Goal: Task Accomplishment & Management: Use online tool/utility

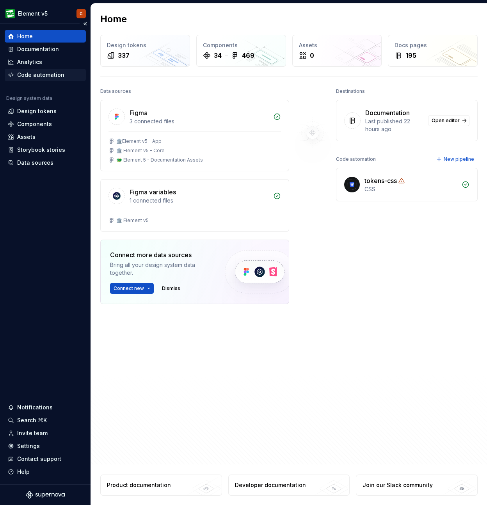
click at [38, 71] on div "Code automation" at bounding box center [40, 75] width 47 height 8
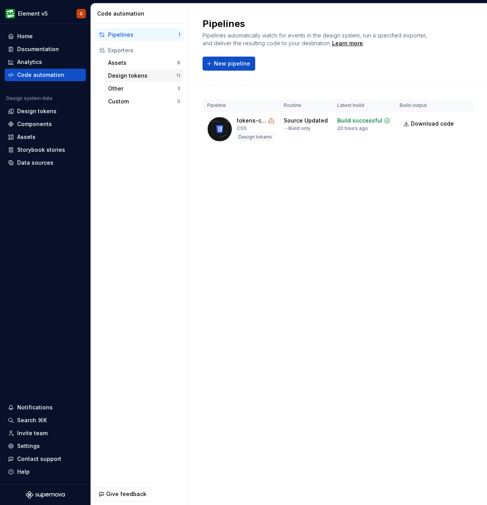
click at [116, 71] on div "Design tokens 11" at bounding box center [144, 76] width 78 height 12
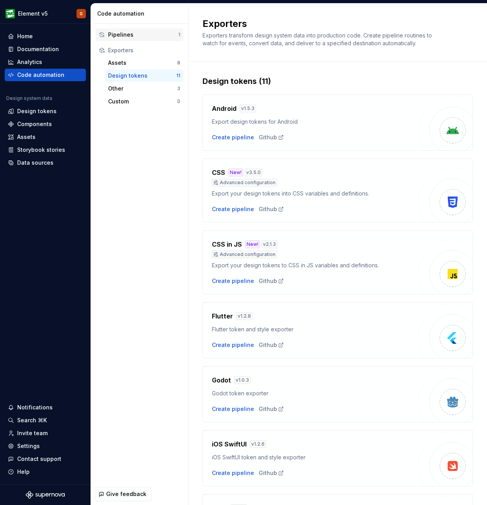
click at [142, 37] on div "Pipelines" at bounding box center [143, 35] width 70 height 8
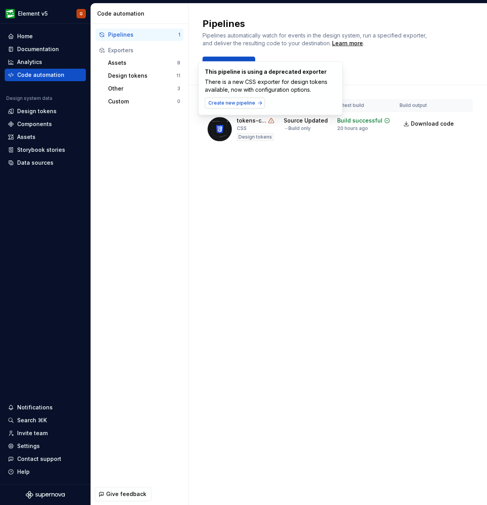
click at [243, 100] on span "Create new pipeline" at bounding box center [232, 103] width 47 height 6
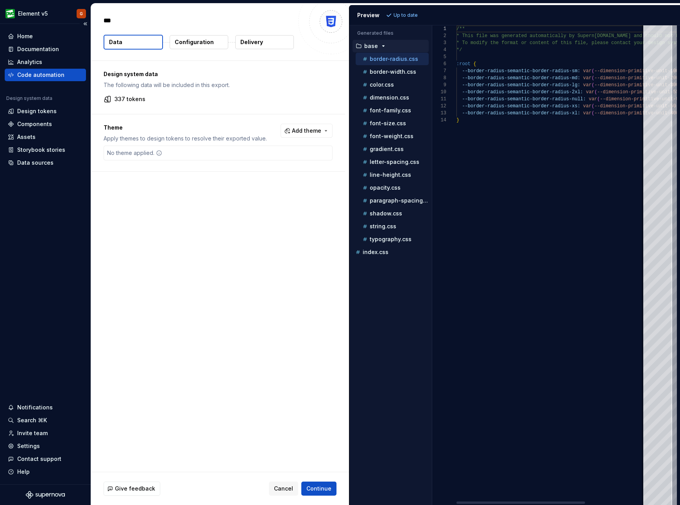
type textarea "*"
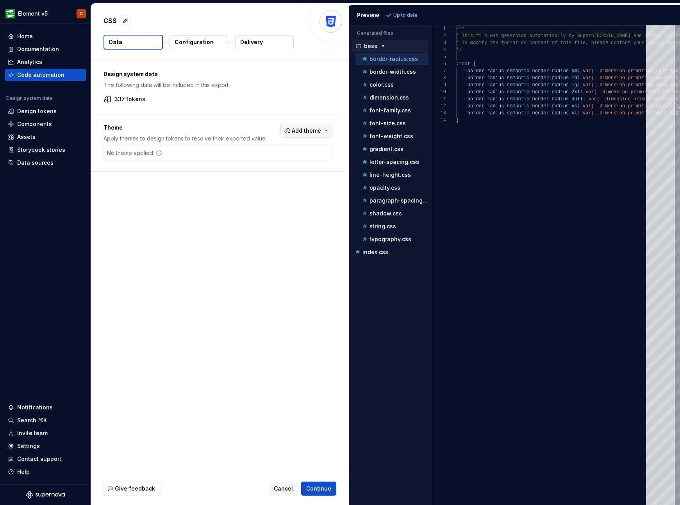
click at [304, 132] on span "Add theme" at bounding box center [306, 131] width 29 height 8
click at [257, 164] on div "Dark" at bounding box center [259, 162] width 12 height 8
click at [392, 14] on html "Element v5 G Home Documentation Analytics Code automation Design system data De…" at bounding box center [340, 252] width 680 height 505
click at [292, 130] on span "Add theme" at bounding box center [306, 131] width 29 height 8
click at [259, 162] on div "Dark" at bounding box center [259, 162] width 12 height 8
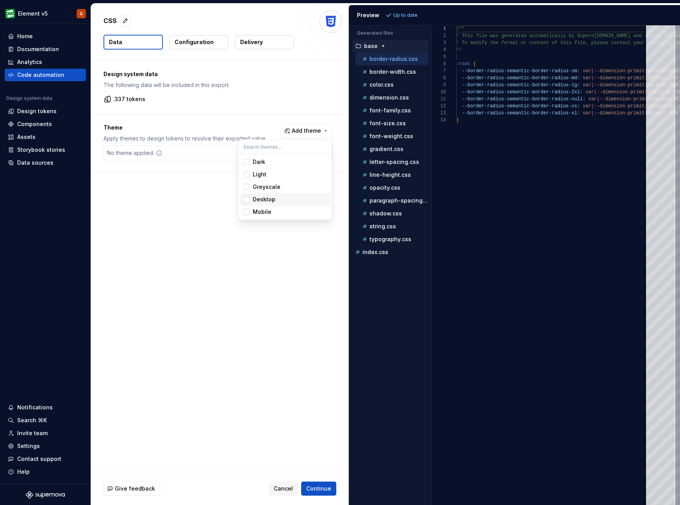
click at [227, 292] on html "Element v5 G Home Documentation Analytics Code automation Design system data De…" at bounding box center [340, 252] width 680 height 505
click at [183, 42] on p "Configuration" at bounding box center [194, 42] width 39 height 8
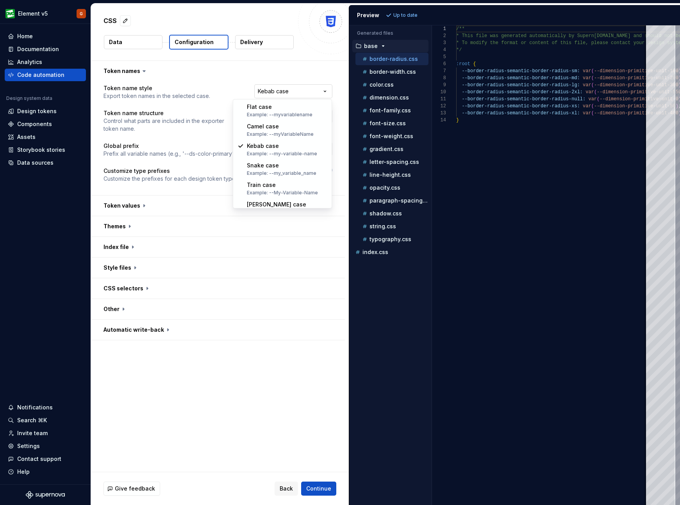
click at [272, 88] on html "**********" at bounding box center [340, 252] width 680 height 505
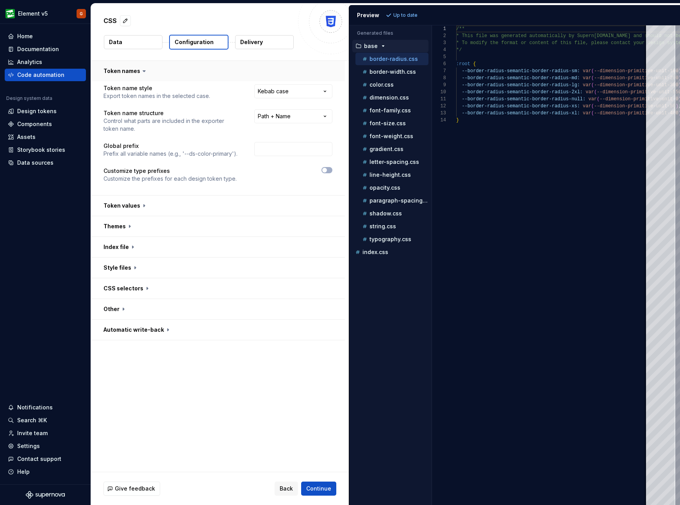
click at [275, 75] on html "**********" at bounding box center [340, 252] width 680 height 505
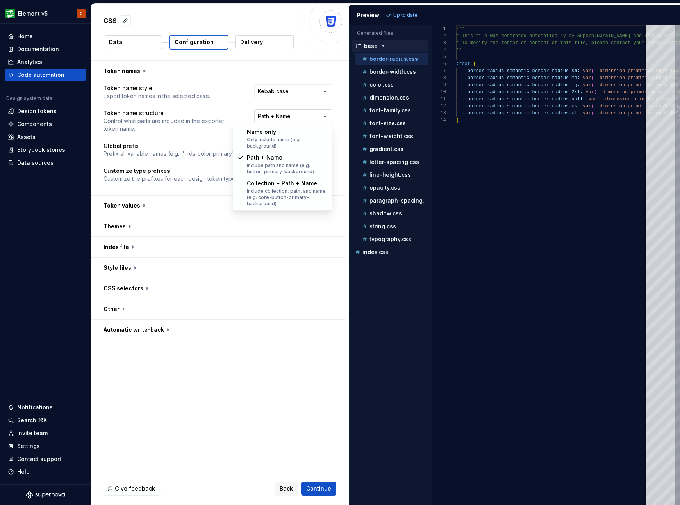
click at [267, 113] on html "**********" at bounding box center [340, 252] width 680 height 505
select select "********"
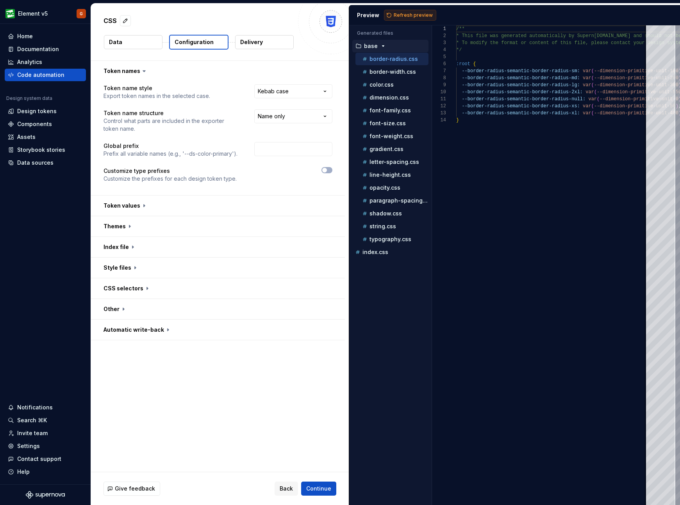
click at [407, 18] on span "Refresh preview" at bounding box center [413, 15] width 39 height 6
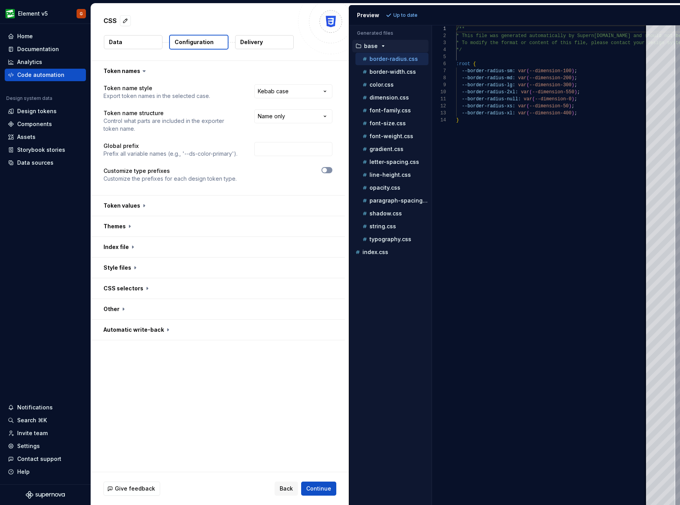
click at [326, 171] on icon "button" at bounding box center [324, 170] width 6 height 5
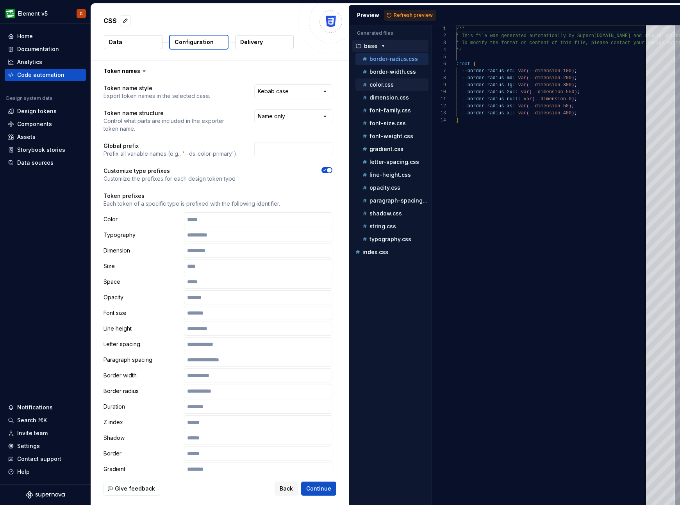
click at [385, 85] on p "color.css" at bounding box center [381, 85] width 24 height 6
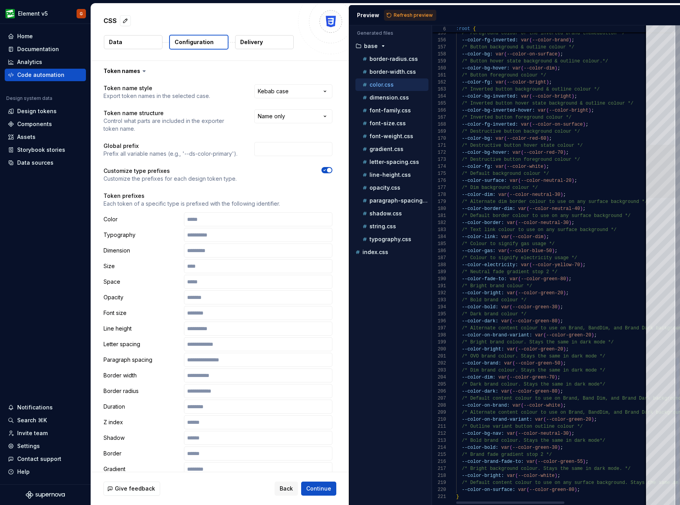
click at [487, 190] on div at bounding box center [660, 171] width 29 height 53
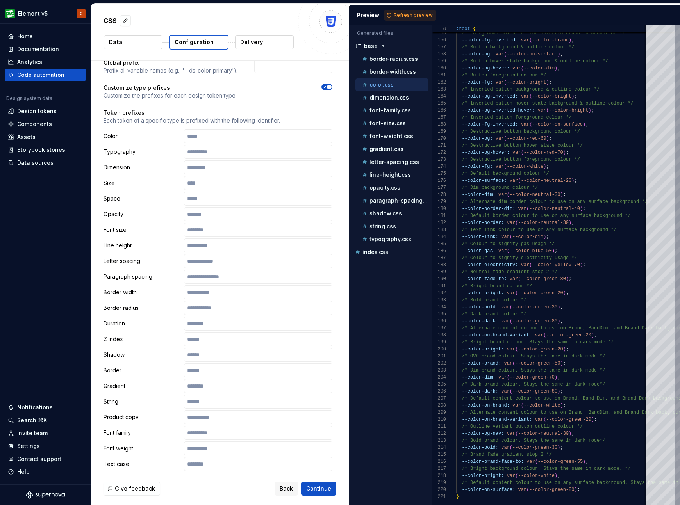
scroll to position [228, 0]
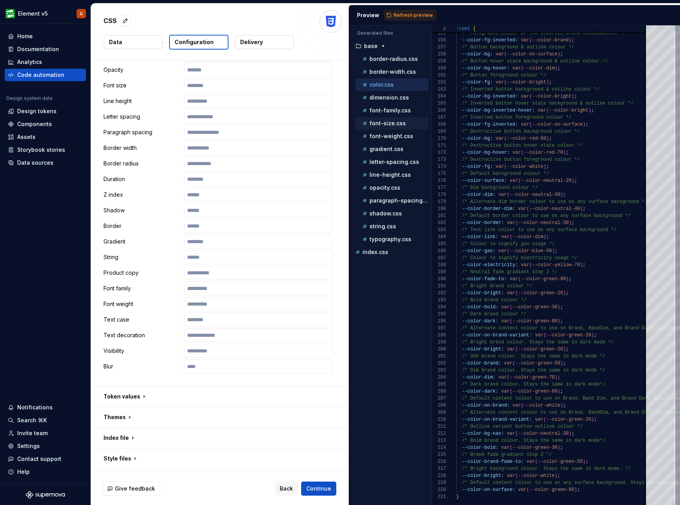
click at [386, 125] on p "font-size.css" at bounding box center [387, 123] width 36 height 6
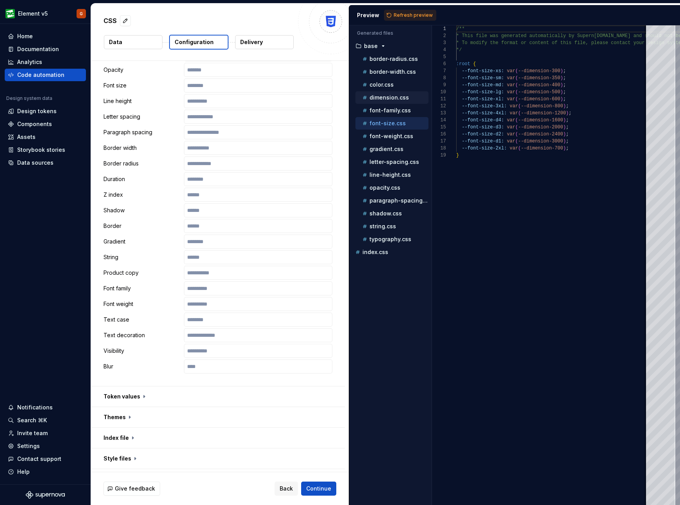
click at [387, 100] on p "dimension.css" at bounding box center [388, 98] width 39 height 6
type textarea "**********"
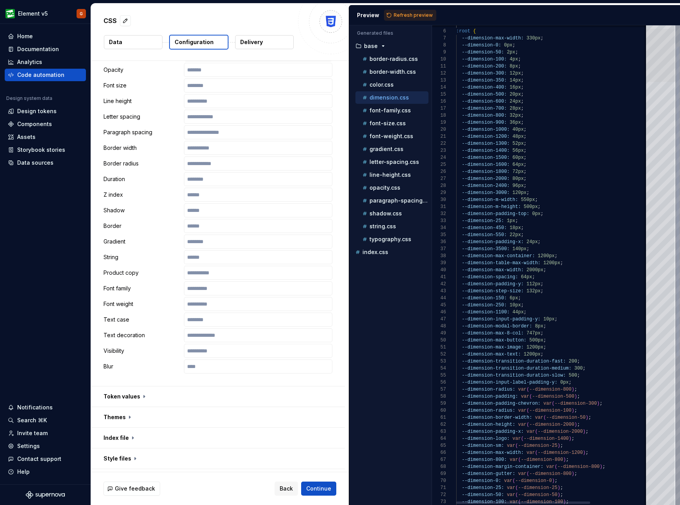
click at [487, 43] on div at bounding box center [660, 55] width 29 height 53
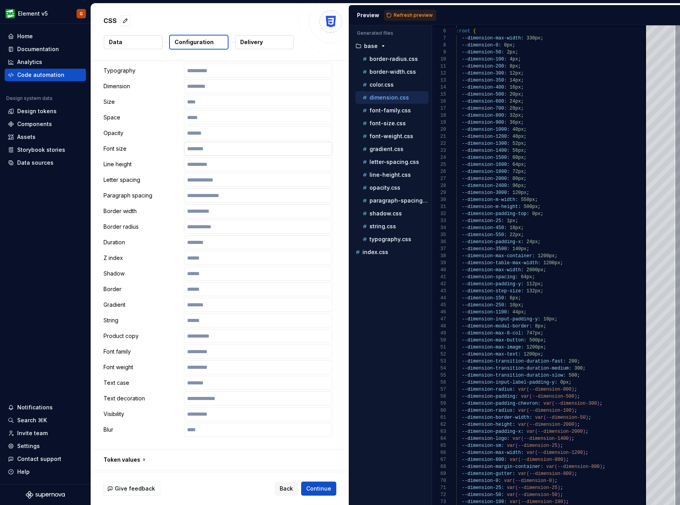
scroll to position [121, 0]
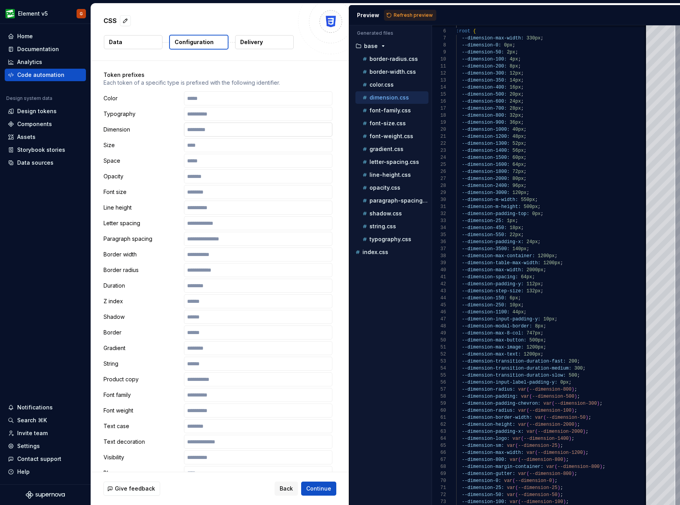
click at [232, 128] on input "text" at bounding box center [258, 130] width 148 height 14
type input "****"
click at [412, 11] on button "Refresh preview" at bounding box center [410, 15] width 52 height 11
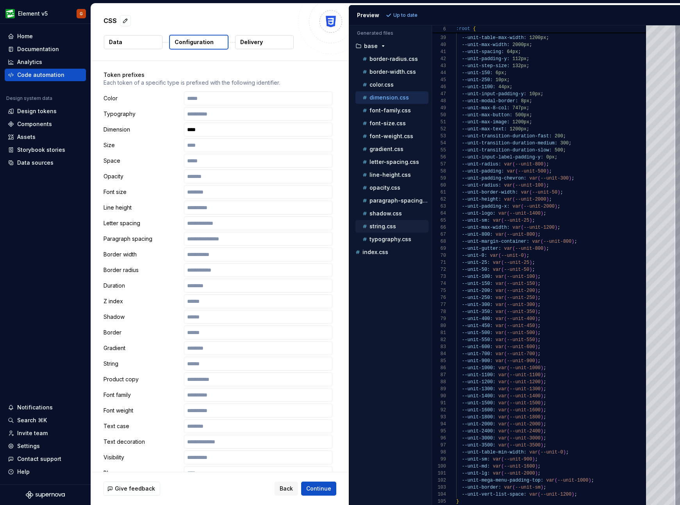
click at [382, 223] on p "string.css" at bounding box center [382, 226] width 27 height 6
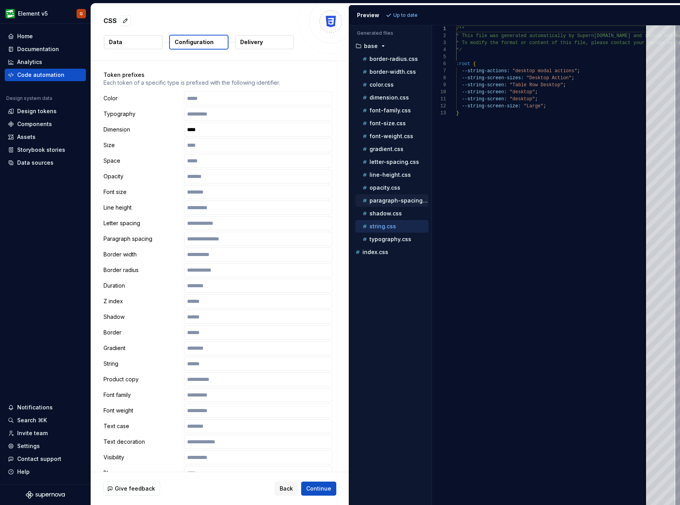
click at [388, 198] on p "paragraph-spacing.css" at bounding box center [398, 201] width 59 height 6
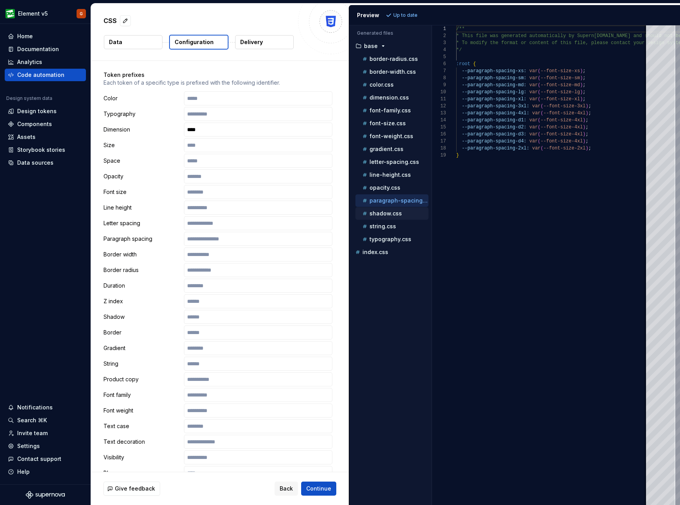
click at [387, 212] on p "shadow.css" at bounding box center [385, 214] width 32 height 6
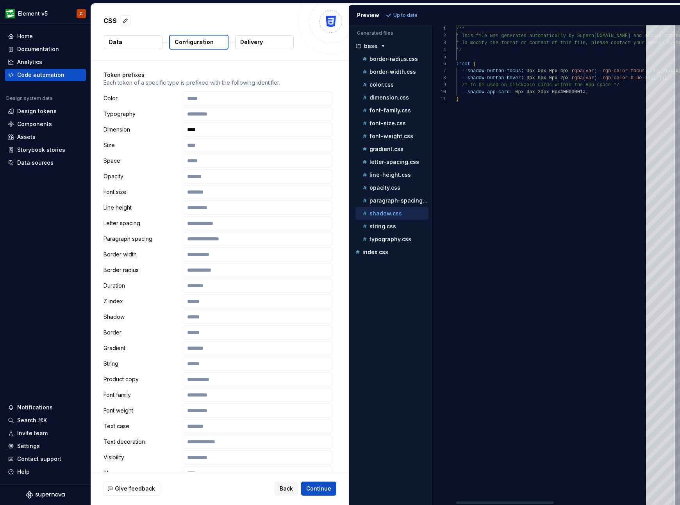
scroll to position [63, 0]
click at [384, 237] on p "typography.css" at bounding box center [390, 239] width 42 height 6
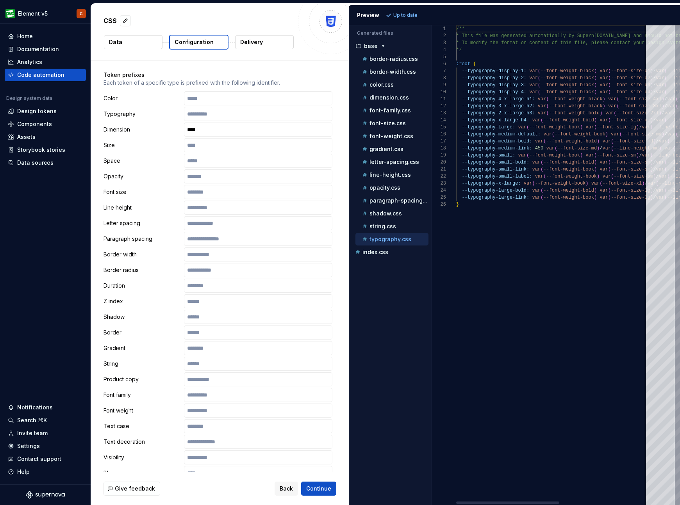
scroll to position [56, 0]
click at [487, 502] on div at bounding box center [507, 503] width 103 height 2
click at [380, 192] on button "opacity.css" at bounding box center [391, 188] width 73 height 9
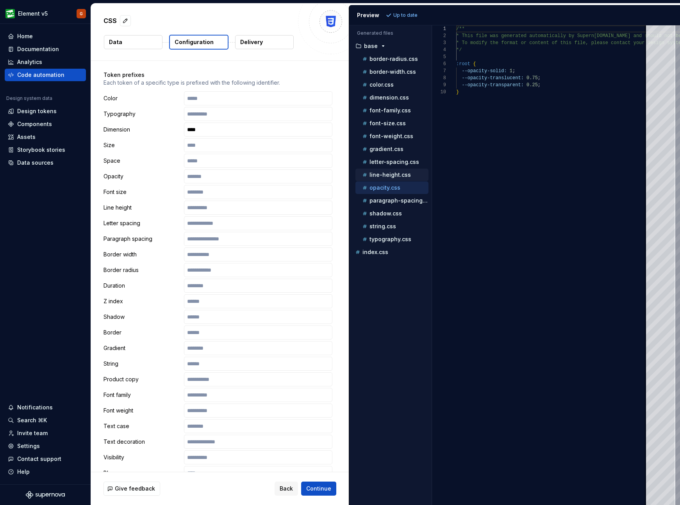
click at [382, 173] on p "line-height.css" at bounding box center [389, 175] width 41 height 6
type textarea "**********"
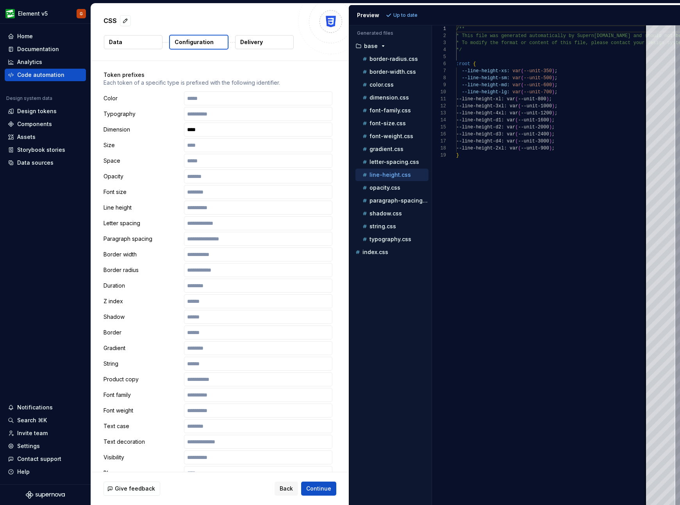
scroll to position [70, 0]
click at [221, 209] on input "text" at bounding box center [258, 208] width 148 height 14
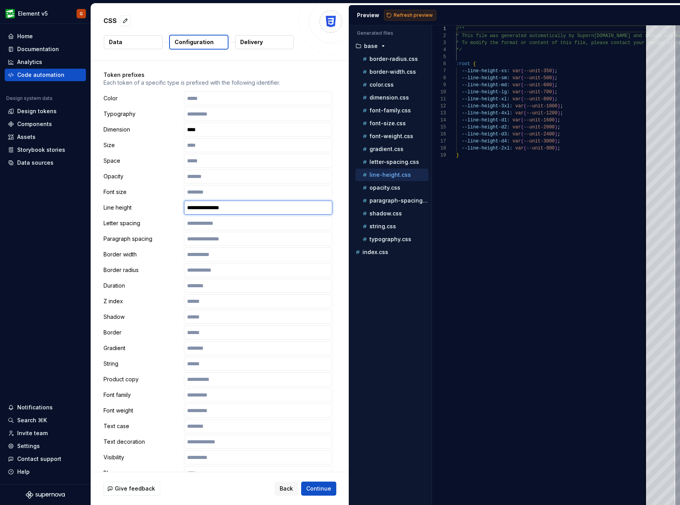
type input "**********"
click at [417, 16] on span "Refresh preview" at bounding box center [413, 15] width 39 height 6
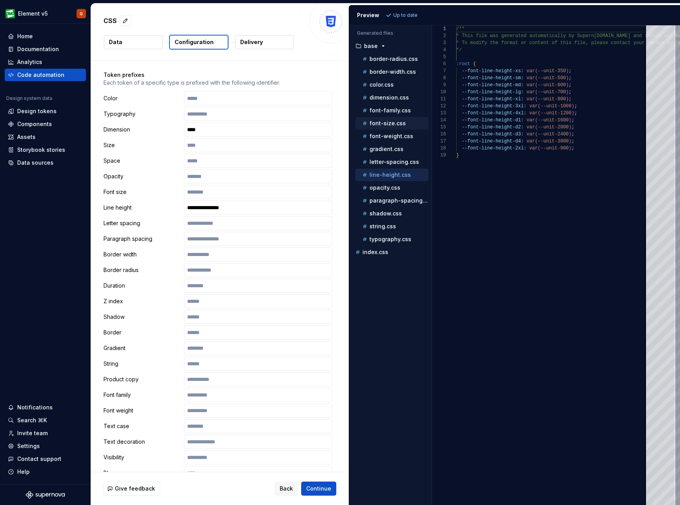
click at [394, 123] on p "font-size.css" at bounding box center [387, 123] width 36 height 6
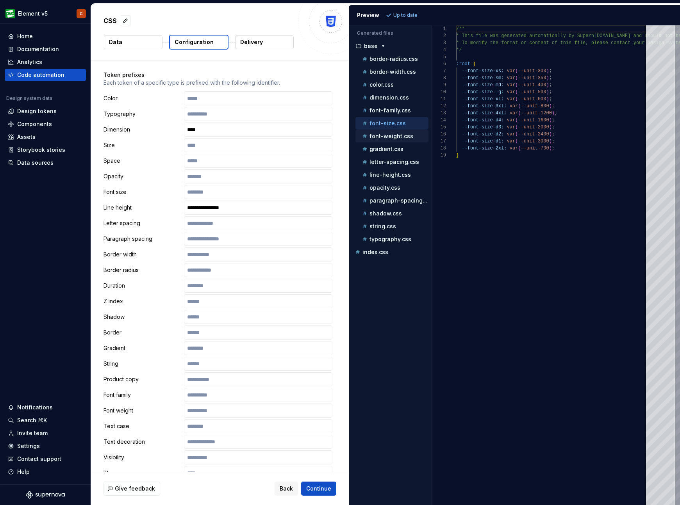
click at [392, 139] on p "font-weight.css" at bounding box center [391, 136] width 44 height 6
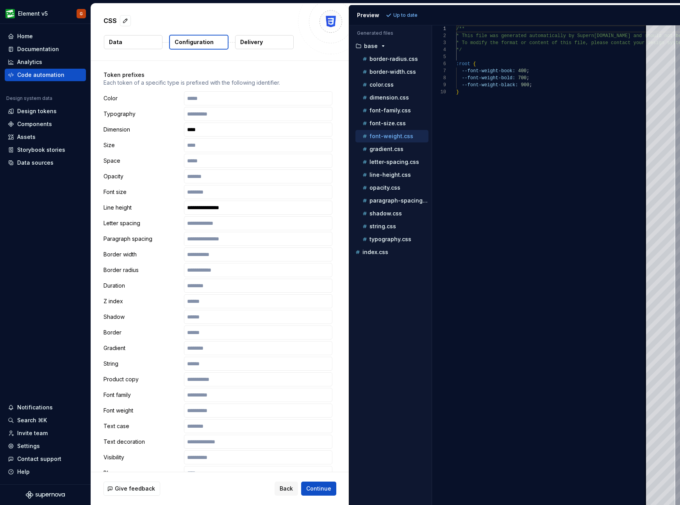
scroll to position [63, 0]
click at [389, 151] on p "gradient.css" at bounding box center [386, 149] width 34 height 6
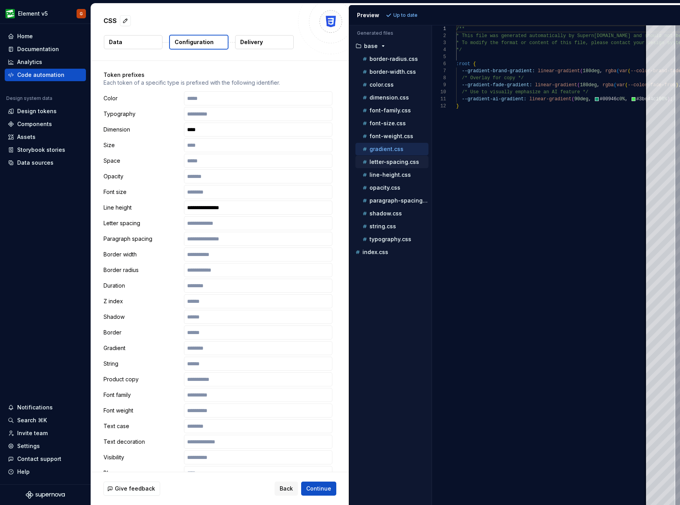
click at [387, 161] on p "letter-spacing.css" at bounding box center [394, 162] width 50 height 6
type textarea "**********"
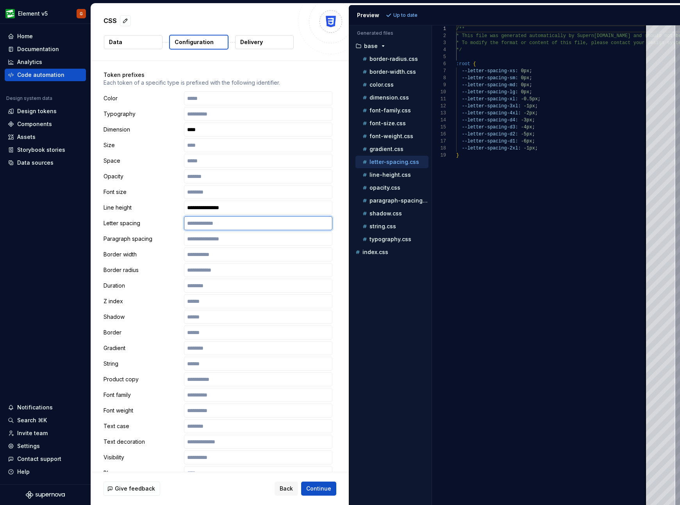
click at [219, 225] on input "text" at bounding box center [258, 223] width 148 height 14
type input "**********"
click at [212, 239] on input "text" at bounding box center [258, 239] width 148 height 14
click at [396, 126] on p "font-size.css" at bounding box center [387, 123] width 36 height 6
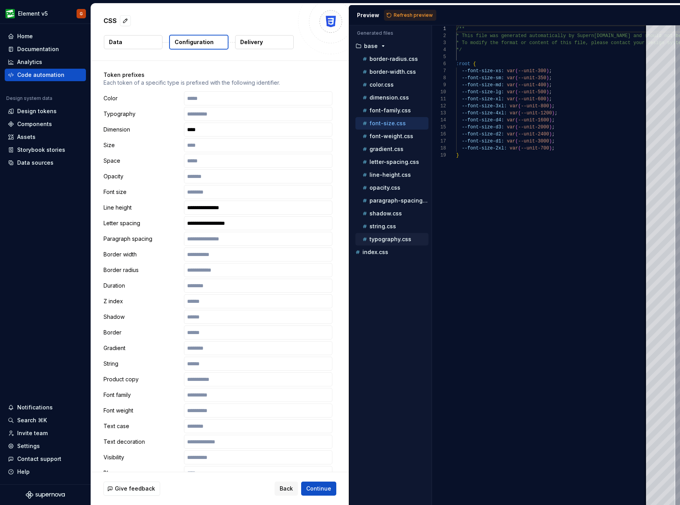
click at [382, 242] on p "typography.css" at bounding box center [390, 239] width 42 height 6
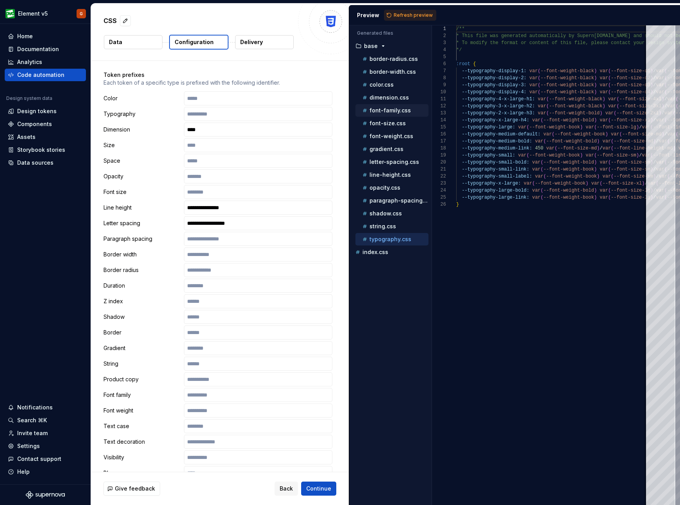
click at [382, 111] on p "font-family.css" at bounding box center [389, 110] width 41 height 6
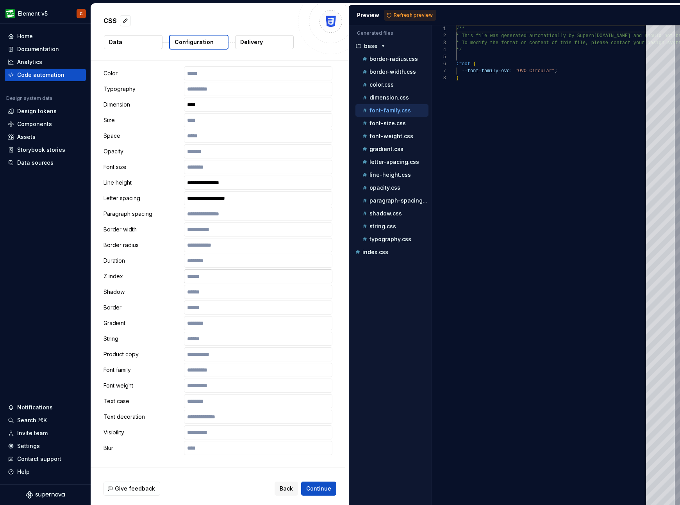
scroll to position [156, 0]
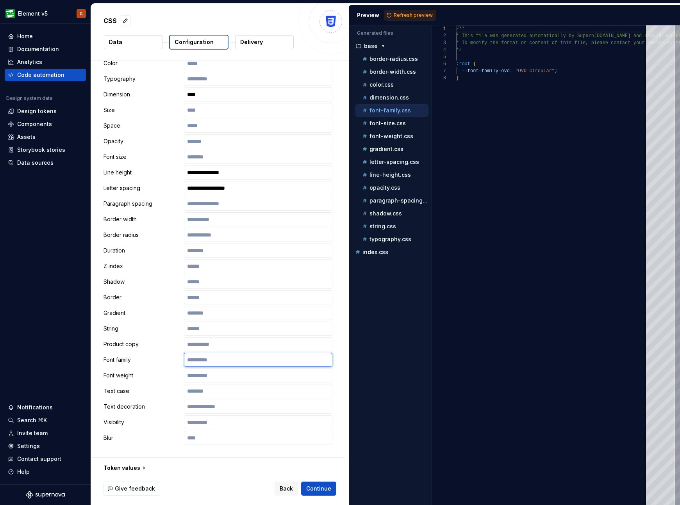
click at [205, 358] on input "text" at bounding box center [258, 360] width 148 height 14
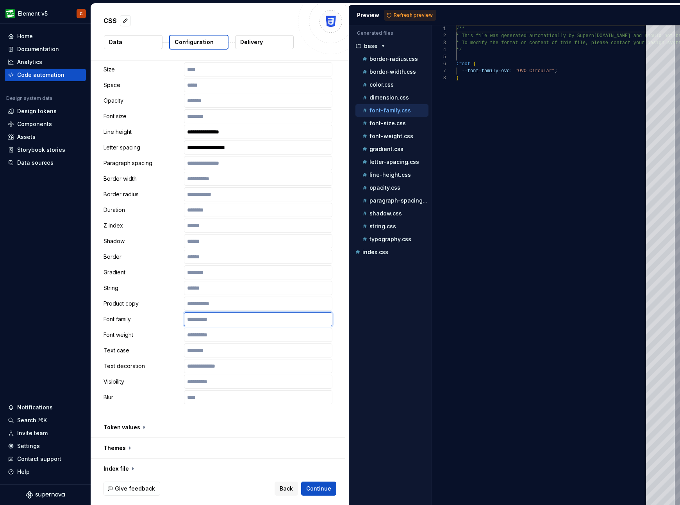
scroll to position [287, 0]
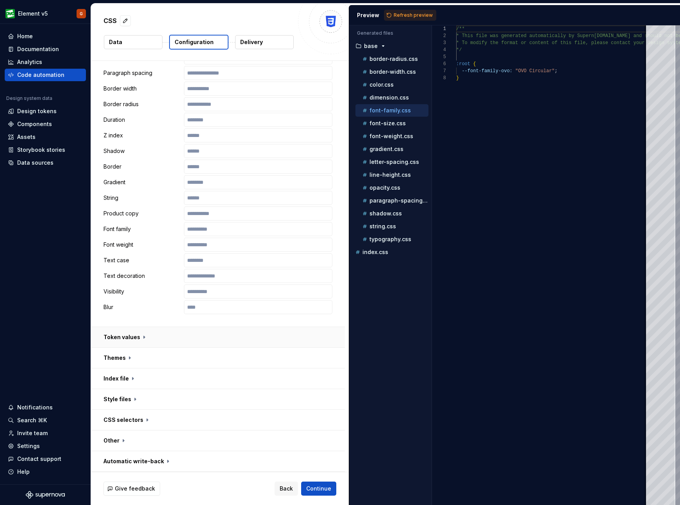
click at [158, 337] on button "button" at bounding box center [218, 337] width 254 height 20
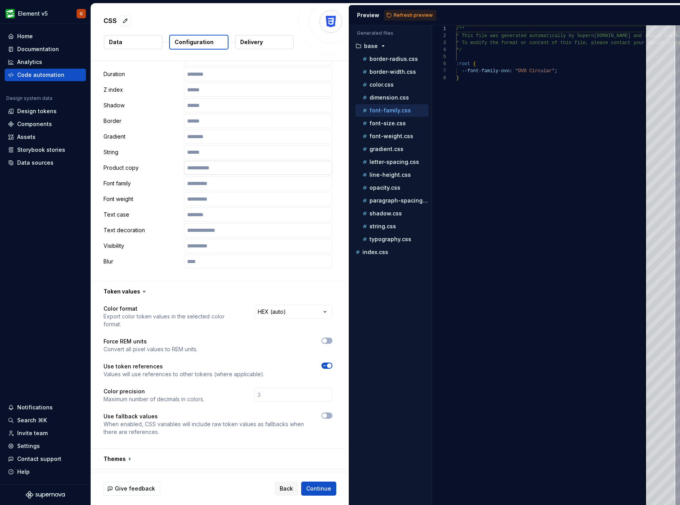
scroll to position [376, 0]
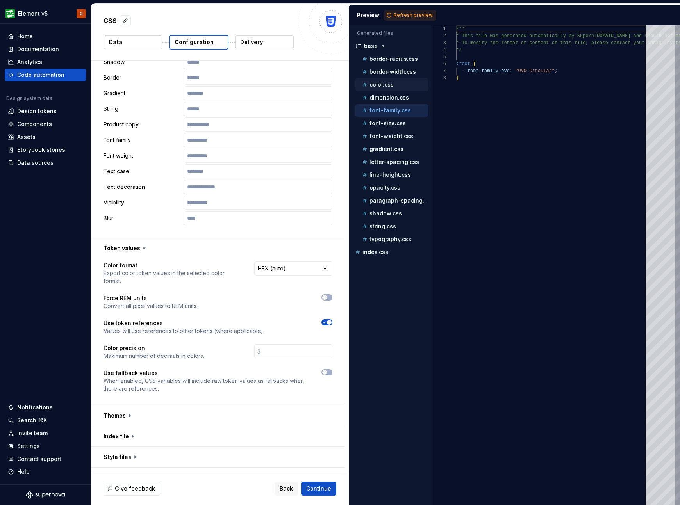
click at [395, 88] on div "color.css" at bounding box center [395, 85] width 68 height 8
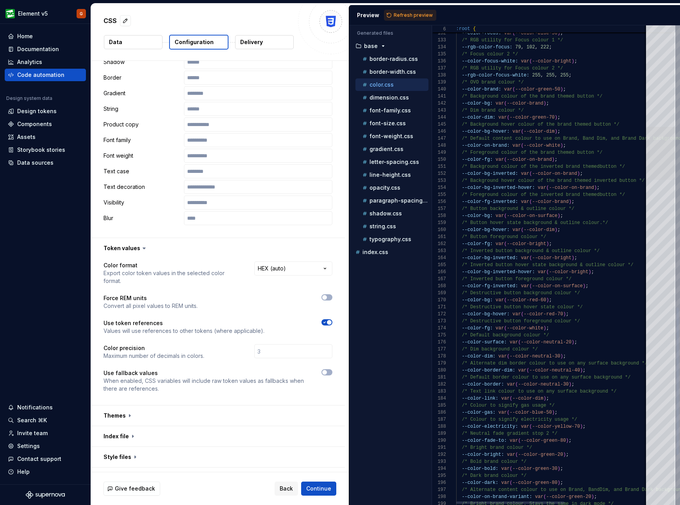
click at [487, 162] on div at bounding box center [660, 153] width 29 height 53
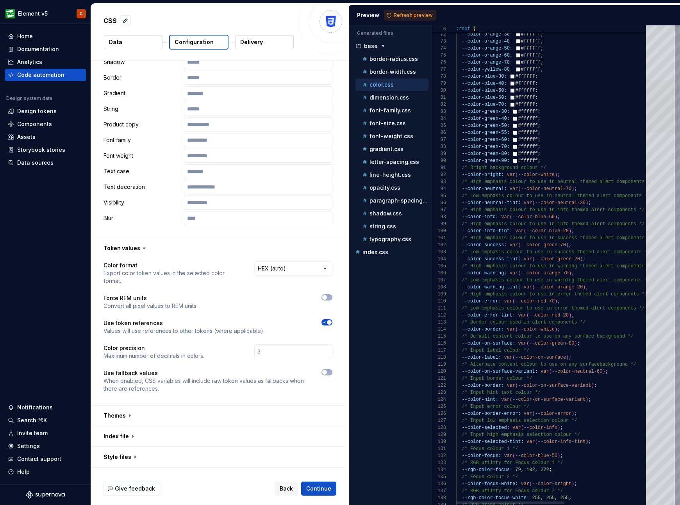
click at [487, 102] on div at bounding box center [660, 106] width 29 height 53
click at [323, 375] on div at bounding box center [326, 380] width 11 height 23
click at [326, 372] on span "button" at bounding box center [324, 372] width 5 height 5
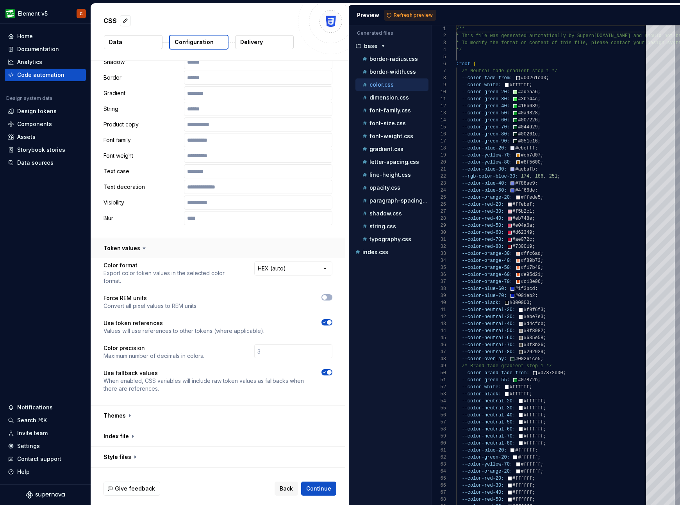
click at [251, 245] on button "button" at bounding box center [218, 248] width 254 height 20
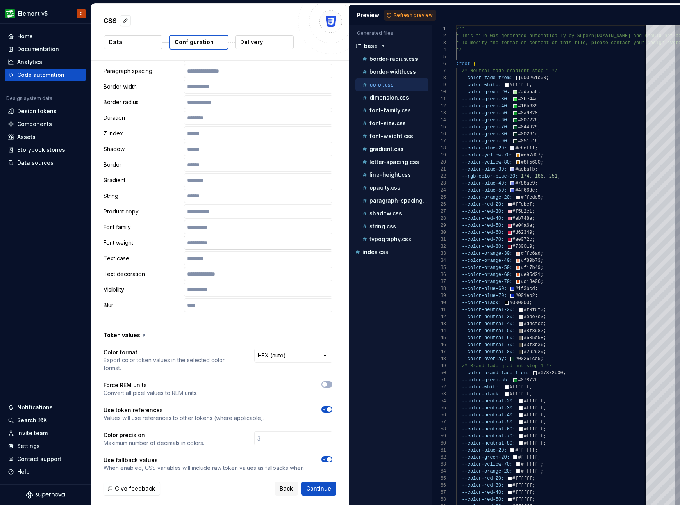
scroll to position [287, 0]
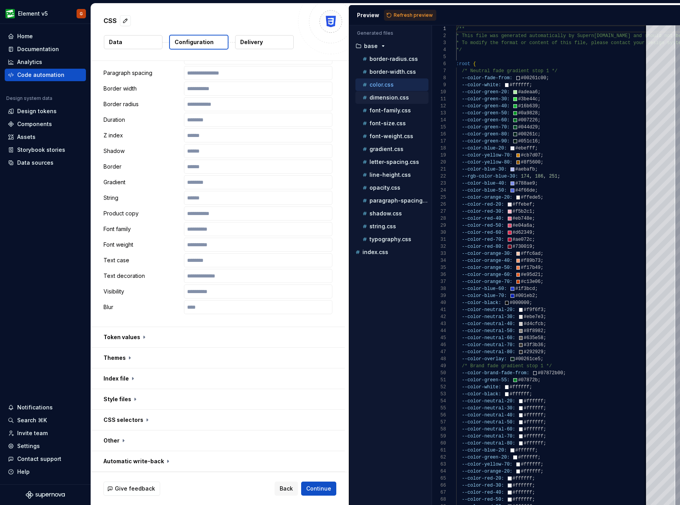
click at [388, 96] on p "dimension.css" at bounding box center [388, 98] width 39 height 6
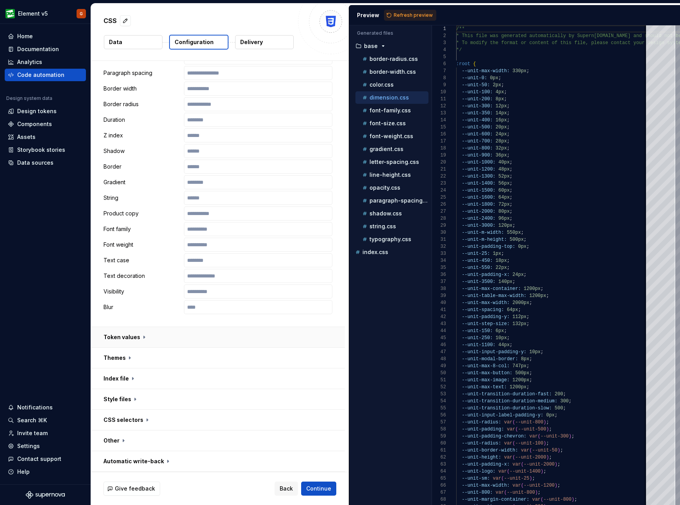
click at [167, 334] on button "button" at bounding box center [218, 337] width 254 height 20
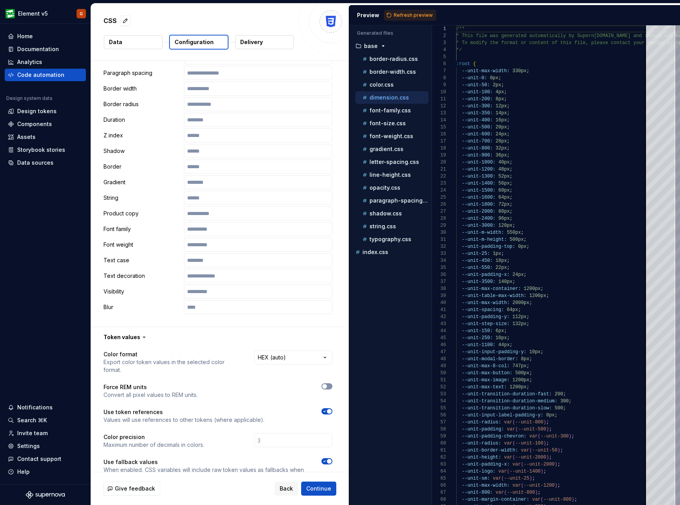
click at [327, 386] on icon "button" at bounding box center [324, 386] width 6 height 5
click at [405, 11] on button "Refresh preview" at bounding box center [410, 15] width 52 height 11
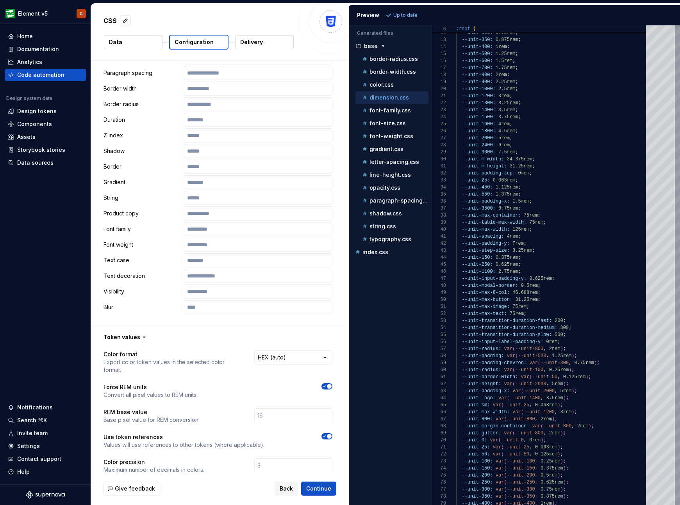
scroll to position [378, 0]
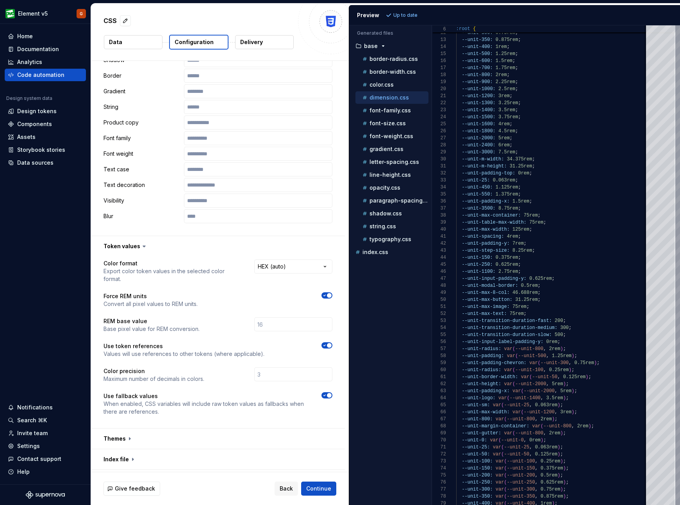
click at [327, 393] on span "button" at bounding box center [329, 395] width 5 height 5
click at [328, 294] on span "button" at bounding box center [329, 295] width 5 height 5
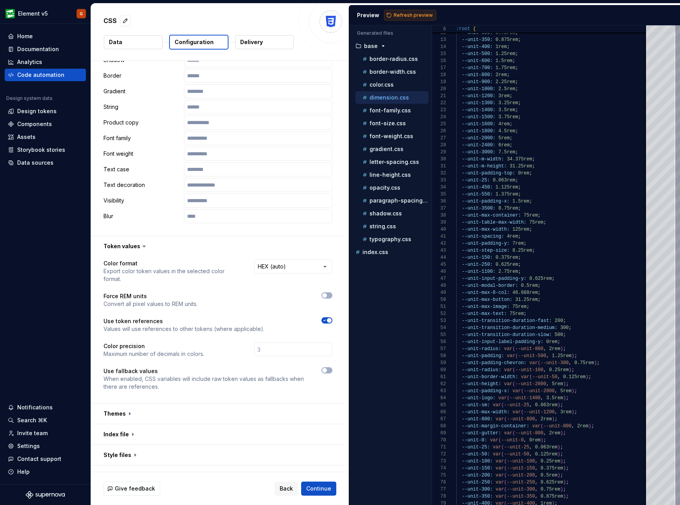
click at [403, 16] on span "Refresh preview" at bounding box center [413, 15] width 39 height 6
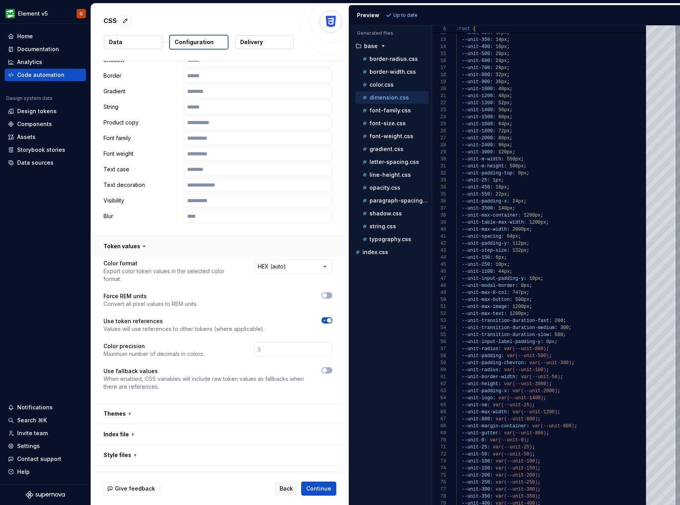
click at [149, 248] on button "button" at bounding box center [218, 246] width 254 height 20
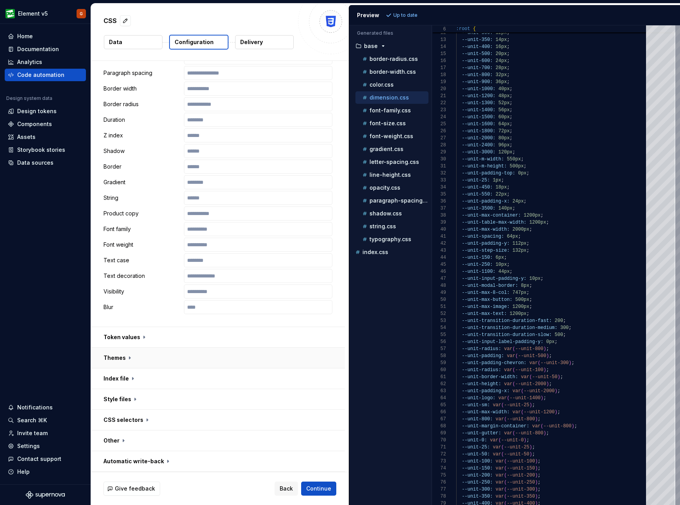
click at [184, 359] on button "button" at bounding box center [218, 358] width 254 height 20
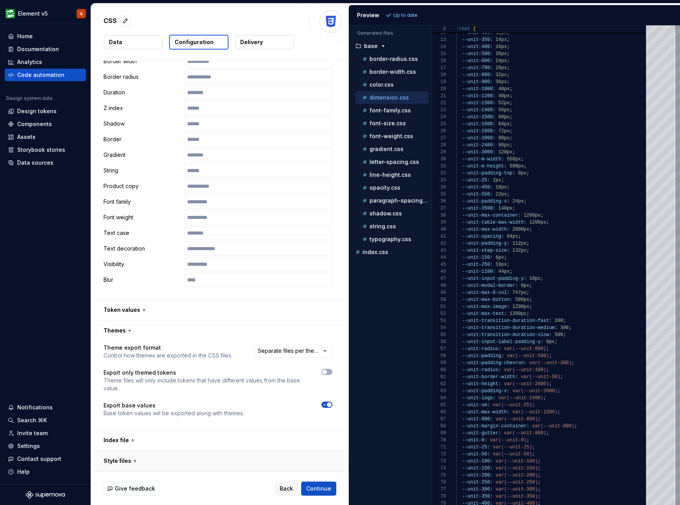
scroll to position [376, 0]
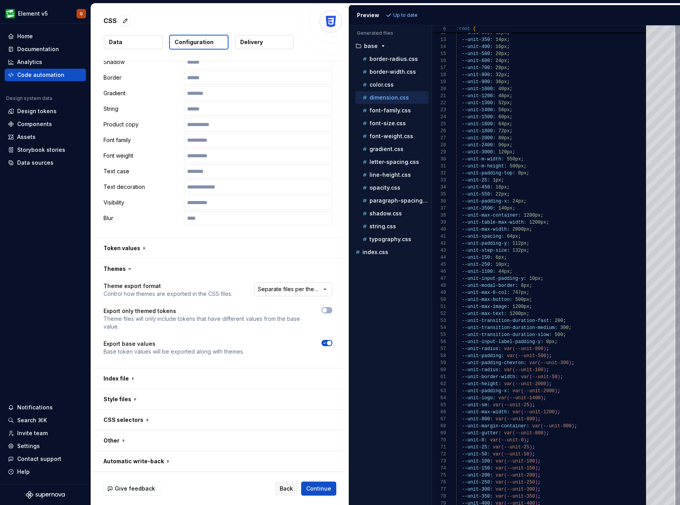
click at [289, 287] on html "**********" at bounding box center [340, 252] width 680 height 505
click at [211, 306] on html "**********" at bounding box center [340, 252] width 680 height 505
click at [325, 310] on span "button" at bounding box center [324, 310] width 5 height 5
click at [407, 14] on span "Refresh preview" at bounding box center [413, 15] width 39 height 6
click at [400, 62] on p "border-radius.css" at bounding box center [393, 59] width 48 height 6
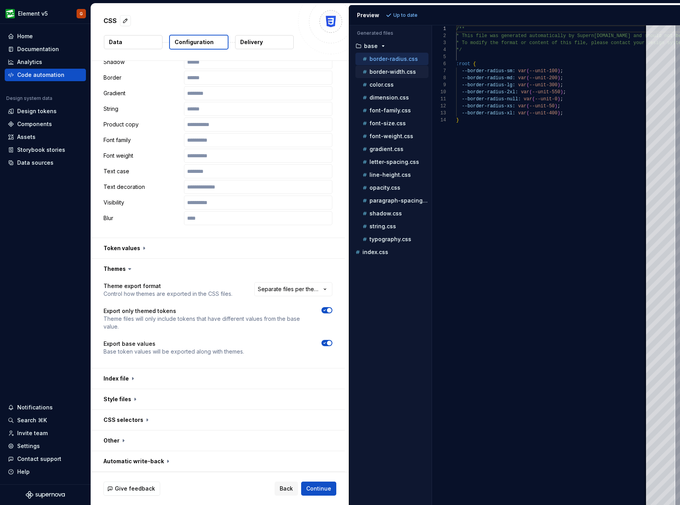
click at [398, 74] on p "border-width.css" at bounding box center [392, 72] width 46 height 6
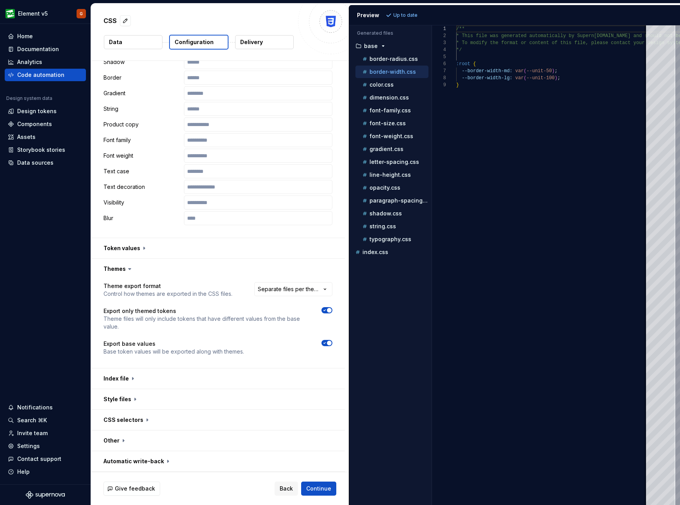
scroll to position [56, 0]
click at [400, 85] on div "color.css" at bounding box center [395, 85] width 68 height 8
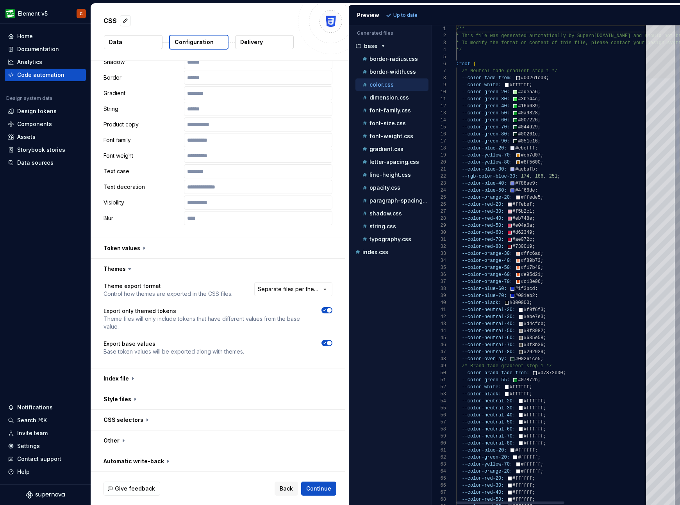
click at [487, 43] on div at bounding box center [660, 51] width 29 height 53
click at [396, 98] on p "dimension.css" at bounding box center [388, 98] width 39 height 6
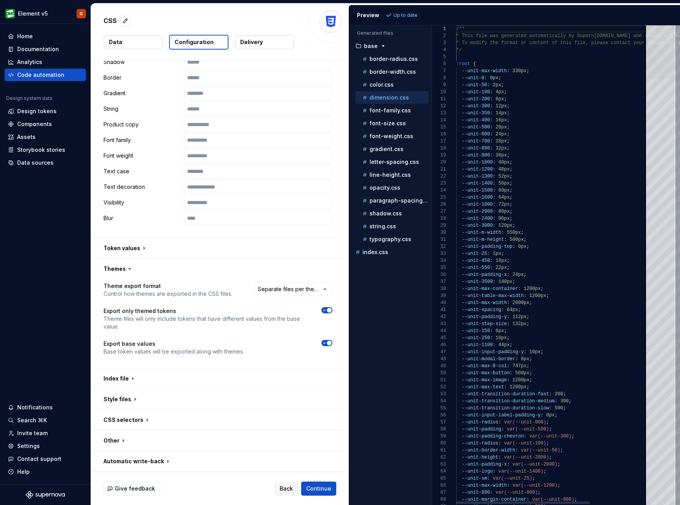
click at [487, 30] on div at bounding box center [660, 51] width 29 height 53
click at [390, 109] on p "font-family.css" at bounding box center [389, 110] width 41 height 6
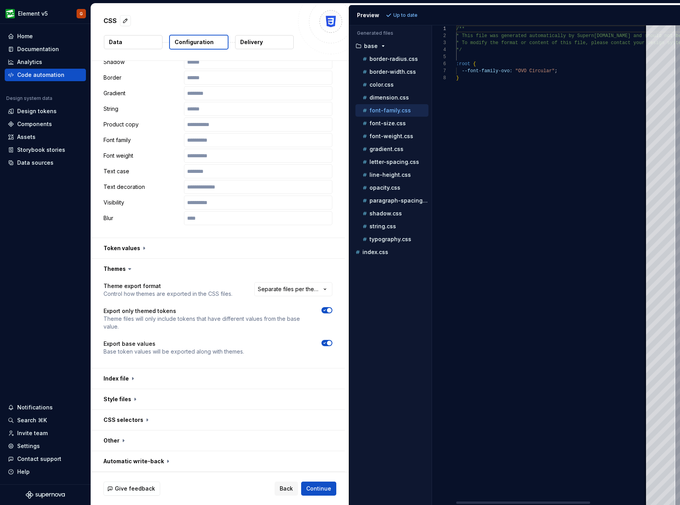
click at [390, 109] on p "font-family.css" at bounding box center [389, 110] width 41 height 6
click at [393, 123] on p "font-size.css" at bounding box center [387, 123] width 36 height 6
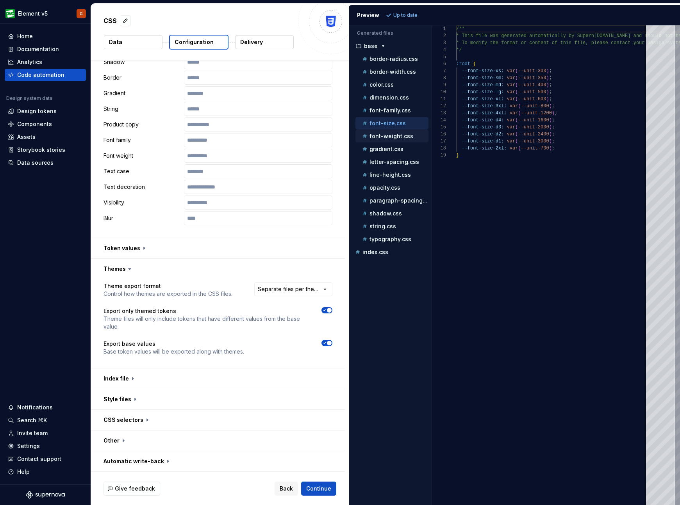
click at [394, 137] on p "font-weight.css" at bounding box center [391, 136] width 44 height 6
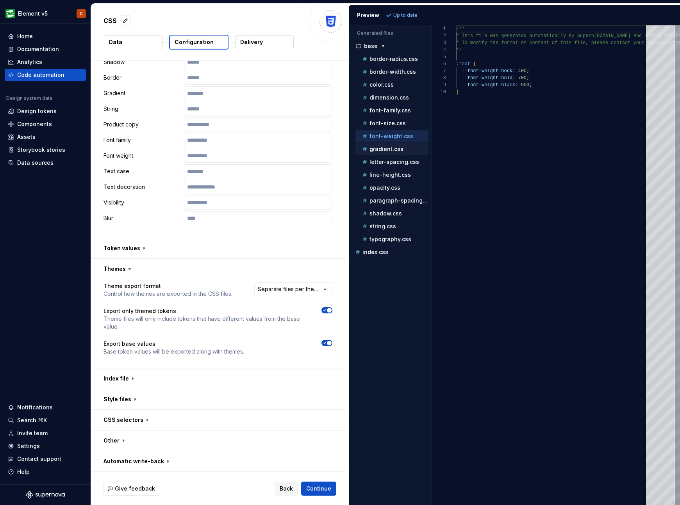
click at [394, 150] on p "gradient.css" at bounding box center [386, 149] width 34 height 6
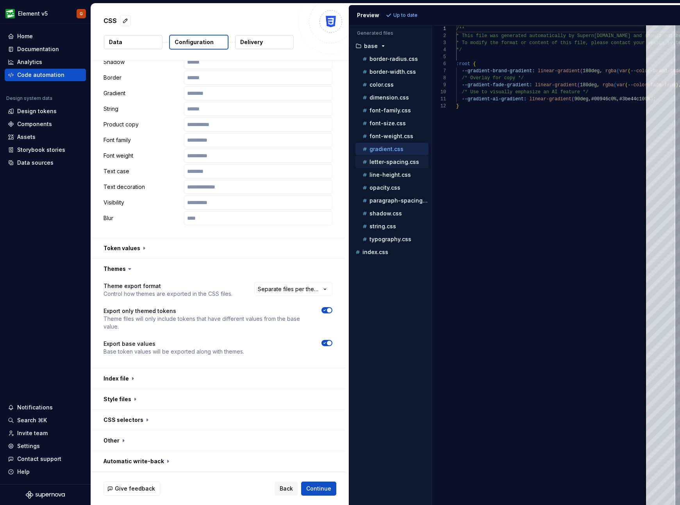
click at [394, 161] on p "letter-spacing.css" at bounding box center [394, 162] width 50 height 6
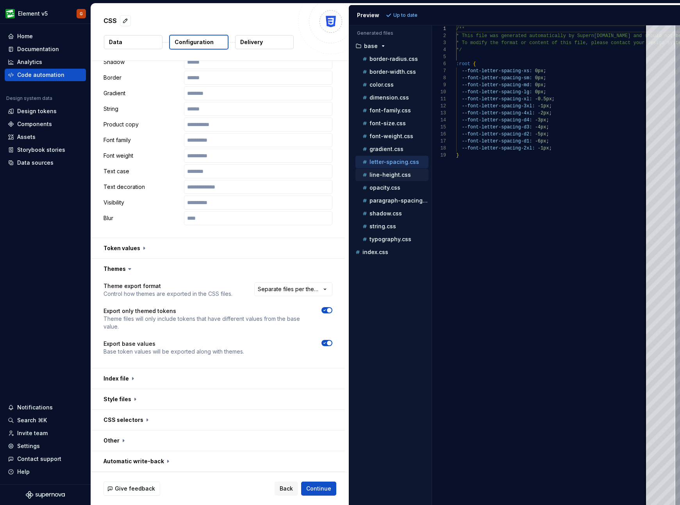
click at [396, 175] on p "line-height.css" at bounding box center [389, 175] width 41 height 6
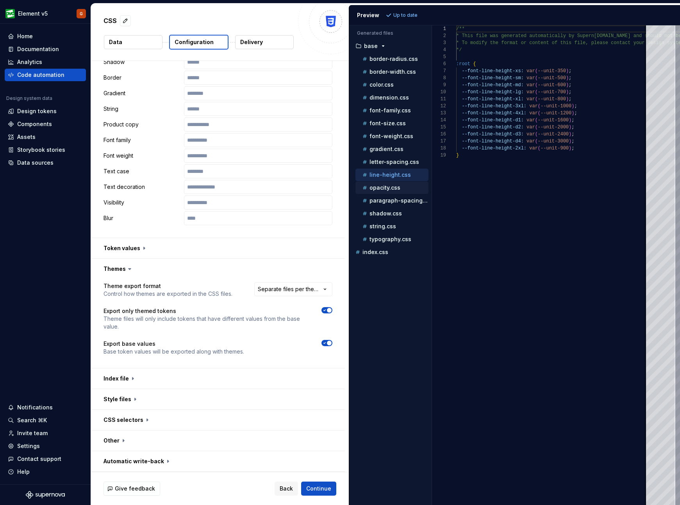
click at [396, 182] on div "opacity.css" at bounding box center [391, 188] width 73 height 12
click at [398, 181] on div "line-height.css" at bounding box center [391, 175] width 73 height 12
click at [395, 191] on div "opacity.css" at bounding box center [395, 188] width 68 height 8
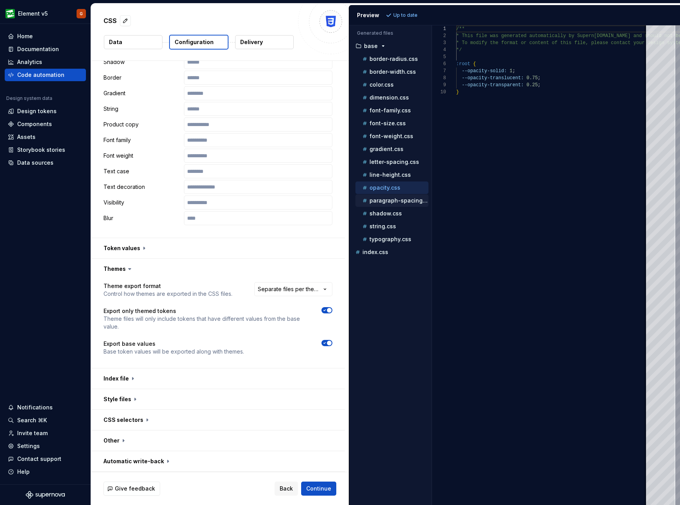
click at [393, 199] on p "paragraph-spacing.css" at bounding box center [398, 201] width 59 height 6
type textarea "**********"
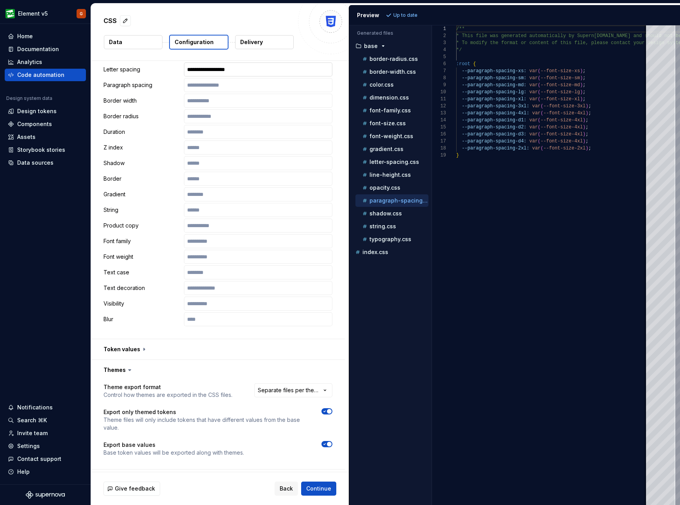
scroll to position [189, 0]
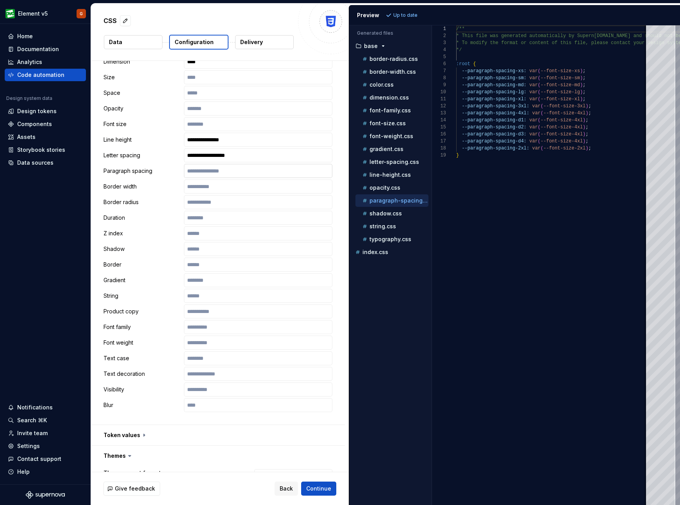
click at [220, 172] on input "text" at bounding box center [258, 171] width 148 height 14
type input "**********"
click at [414, 15] on span "Refresh preview" at bounding box center [413, 15] width 39 height 6
click at [402, 214] on div "shadow.css" at bounding box center [395, 214] width 68 height 8
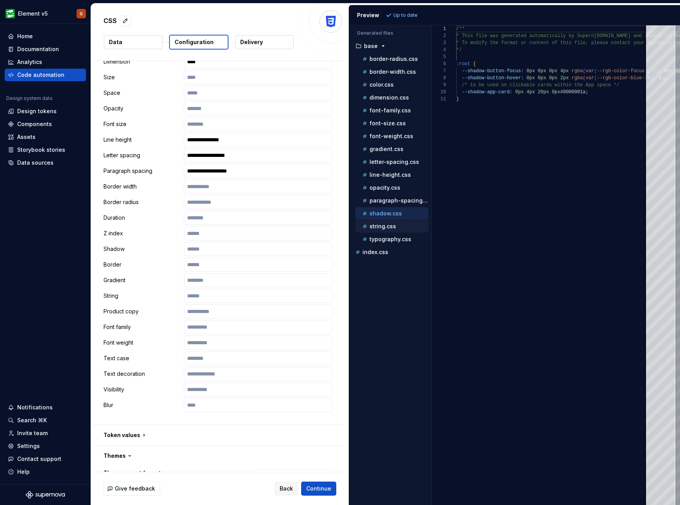
click at [402, 227] on div "string.css" at bounding box center [395, 227] width 68 height 8
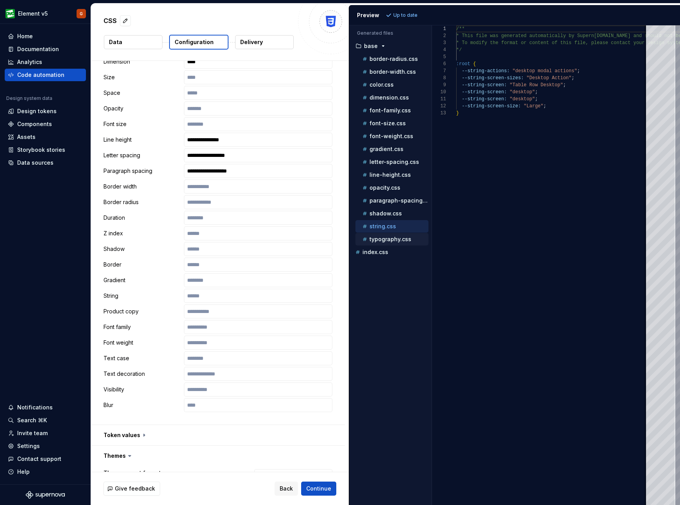
click at [389, 238] on p "typography.css" at bounding box center [390, 239] width 42 height 6
type textarea "**********"
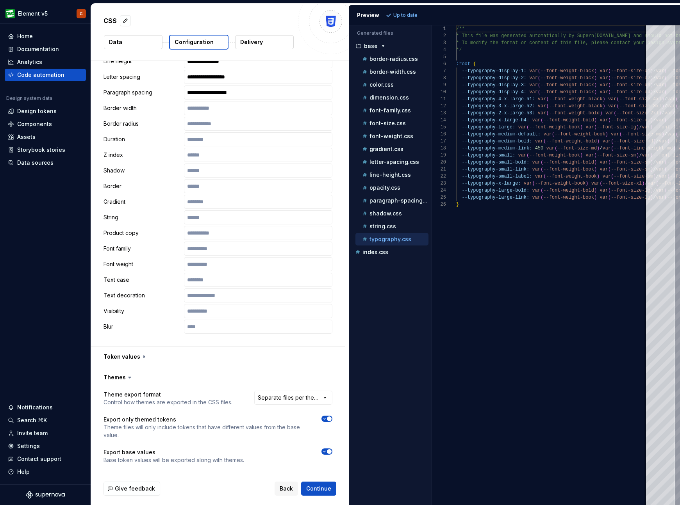
scroll to position [376, 0]
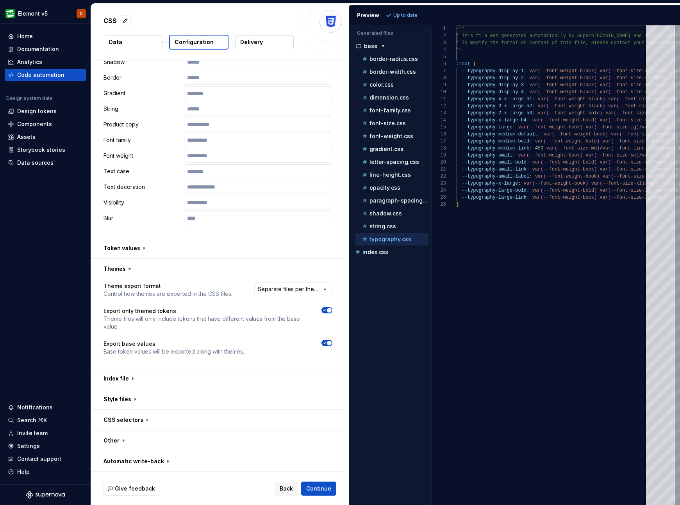
click at [327, 342] on span "button" at bounding box center [329, 343] width 5 height 5
click at [414, 16] on span "Refresh preview" at bounding box center [413, 15] width 39 height 6
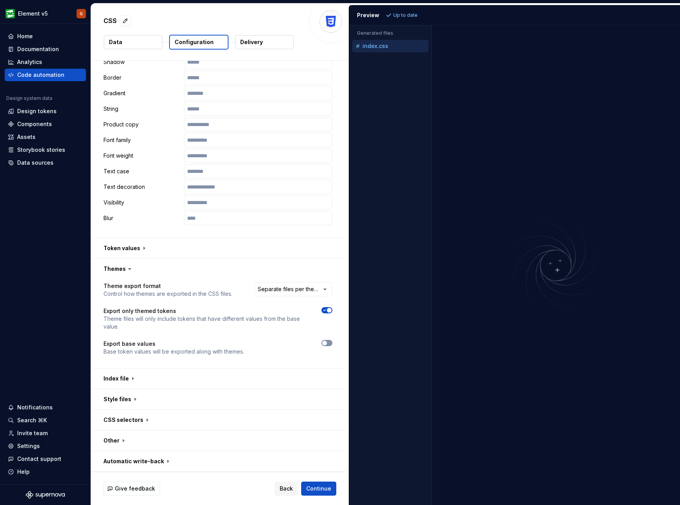
click at [325, 343] on span "button" at bounding box center [324, 343] width 5 height 5
click at [396, 14] on span "Refresh preview" at bounding box center [413, 15] width 39 height 6
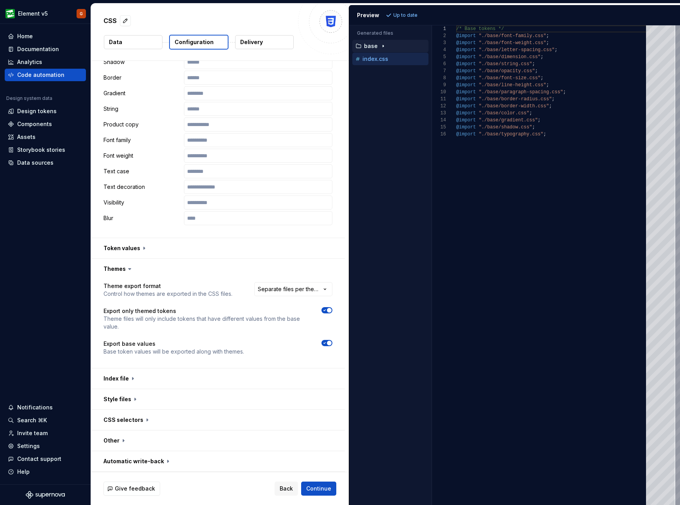
click at [387, 49] on button "base" at bounding box center [390, 46] width 76 height 9
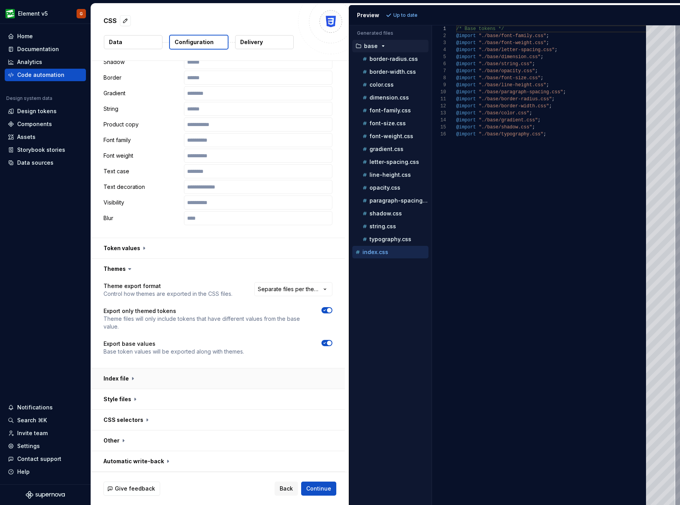
click at [140, 382] on button "button" at bounding box center [218, 379] width 254 height 20
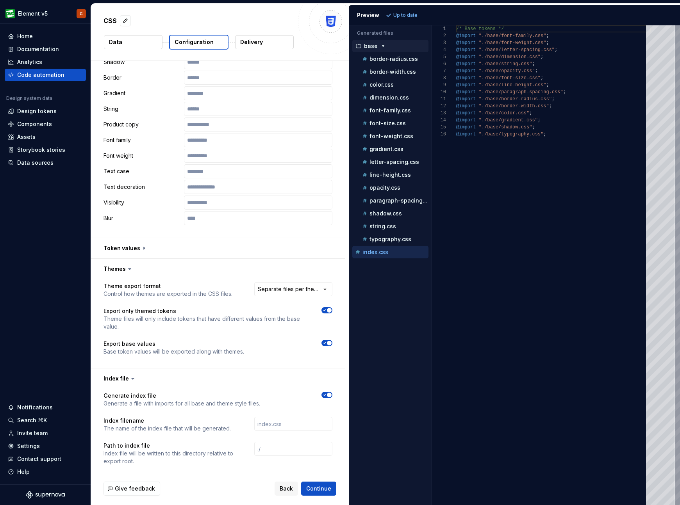
scroll to position [465, 0]
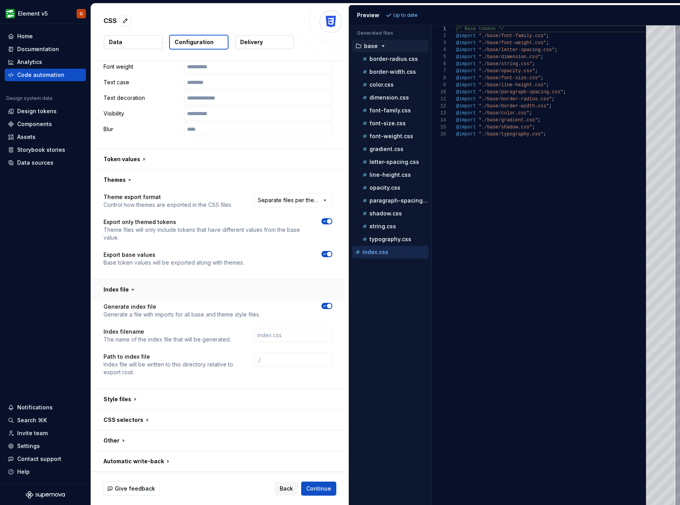
click at [123, 290] on button "button" at bounding box center [218, 290] width 254 height 20
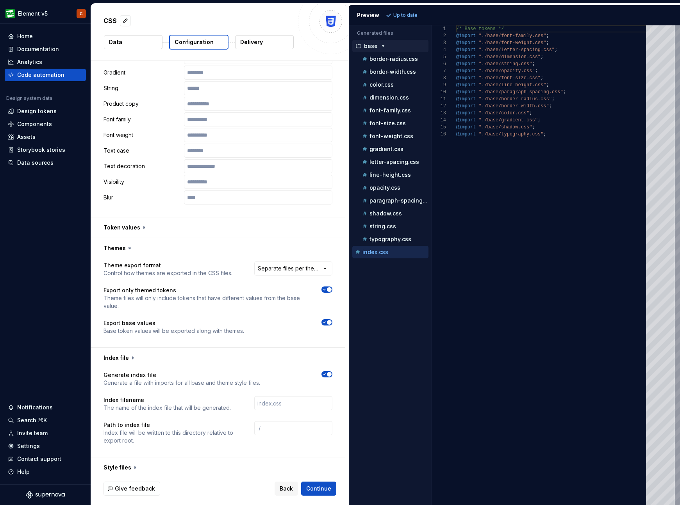
scroll to position [376, 0]
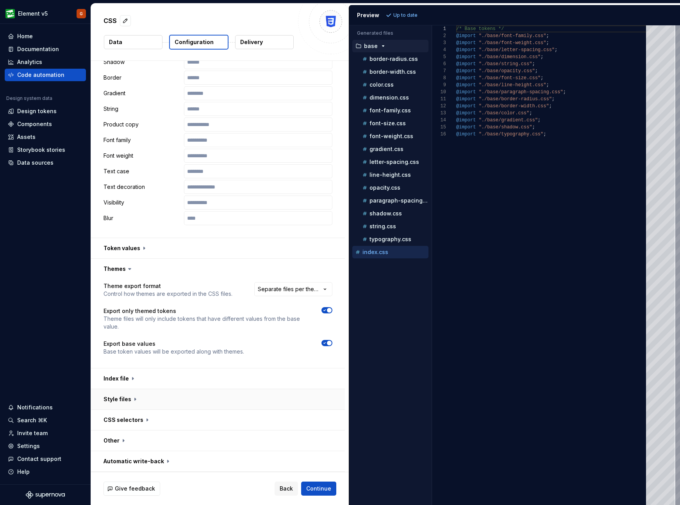
click at [148, 395] on button "button" at bounding box center [218, 399] width 254 height 20
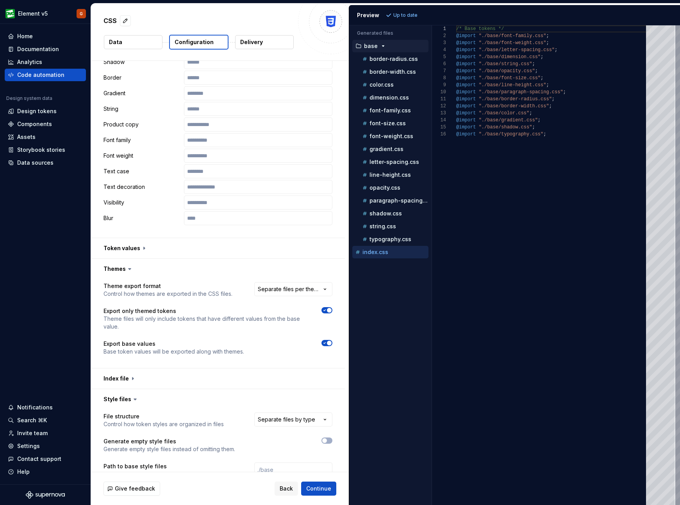
scroll to position [455, 0]
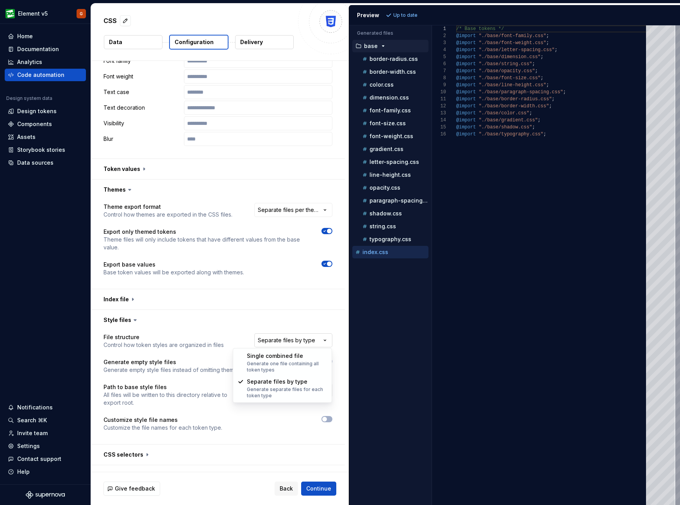
click at [287, 338] on html "**********" at bounding box center [340, 252] width 680 height 505
click at [319, 341] on html "**********" at bounding box center [340, 252] width 680 height 505
click at [323, 360] on span "button" at bounding box center [324, 361] width 5 height 5
click at [426, 16] on span "Refresh preview" at bounding box center [413, 15] width 39 height 6
click at [327, 359] on span "button" at bounding box center [329, 361] width 5 height 5
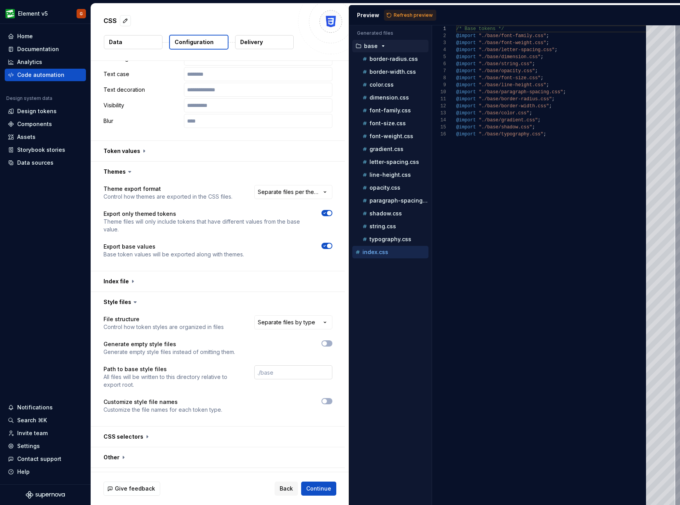
scroll to position [490, 0]
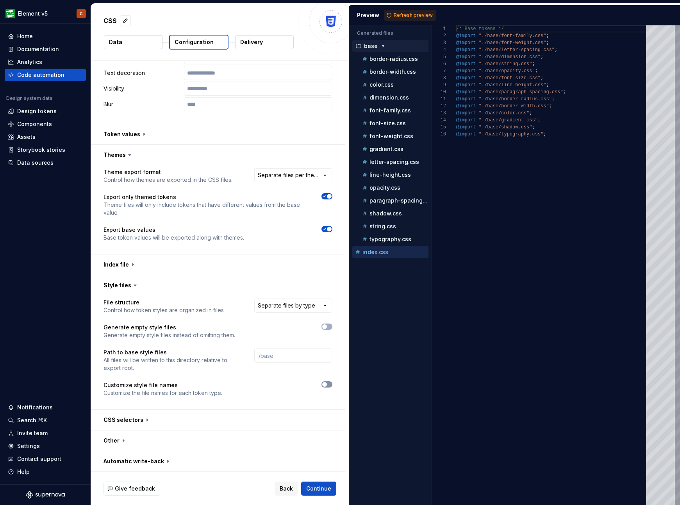
click at [323, 384] on span "button" at bounding box center [324, 384] width 5 height 5
click at [325, 383] on icon "button" at bounding box center [324, 384] width 6 height 5
click at [197, 285] on button "button" at bounding box center [218, 285] width 254 height 20
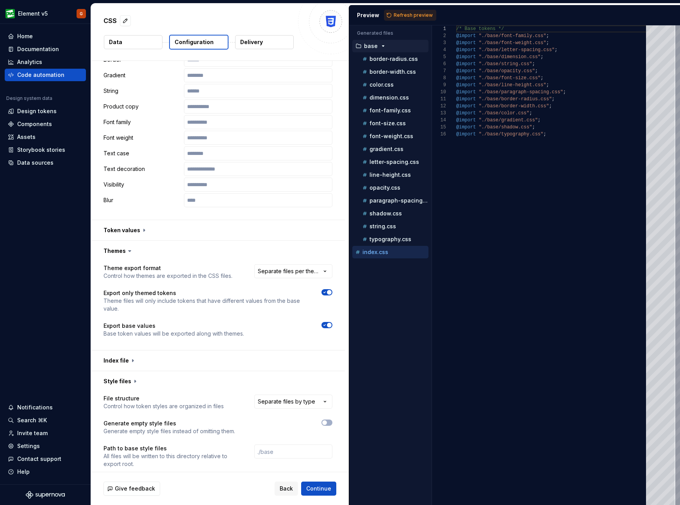
scroll to position [376, 0]
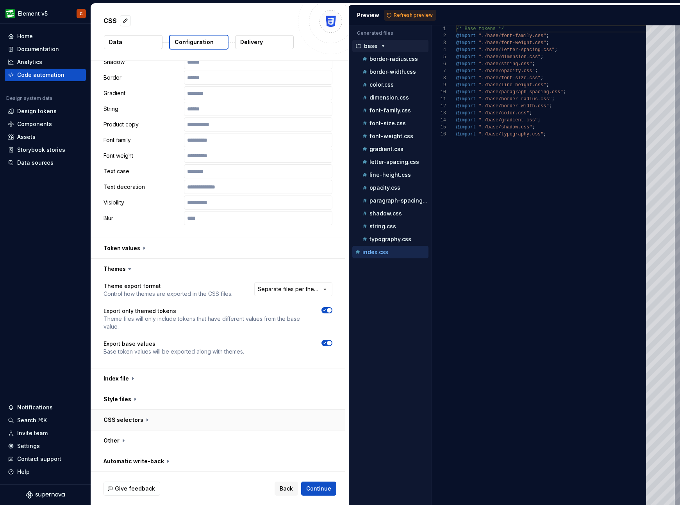
click at [172, 420] on button "button" at bounding box center [218, 420] width 254 height 20
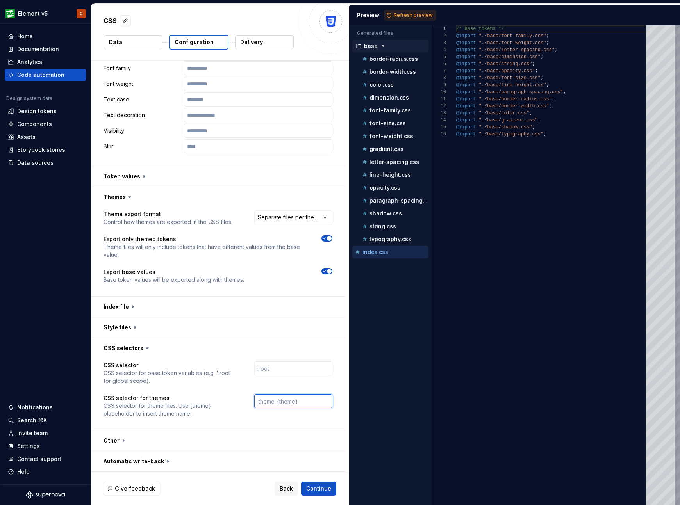
click at [281, 404] on input "text" at bounding box center [293, 401] width 78 height 14
type input "["
type input "[data-element-theme={theme}]"
click at [420, 14] on span "Refresh preview" at bounding box center [413, 15] width 39 height 6
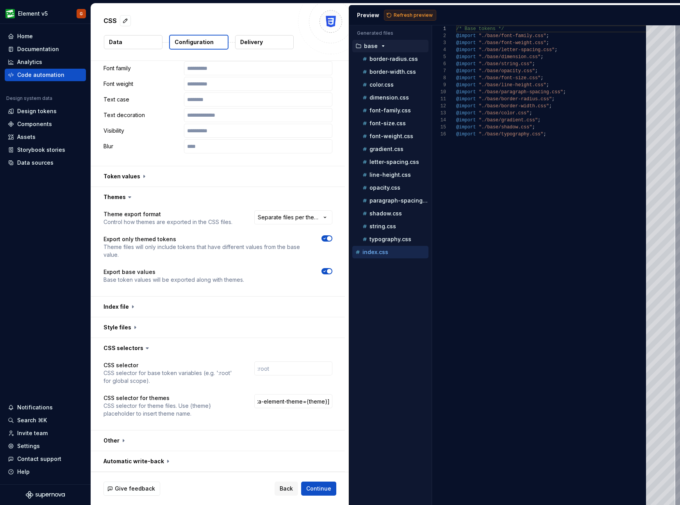
scroll to position [0, 0]
click at [394, 60] on p "border-radius.css" at bounding box center [393, 59] width 48 height 6
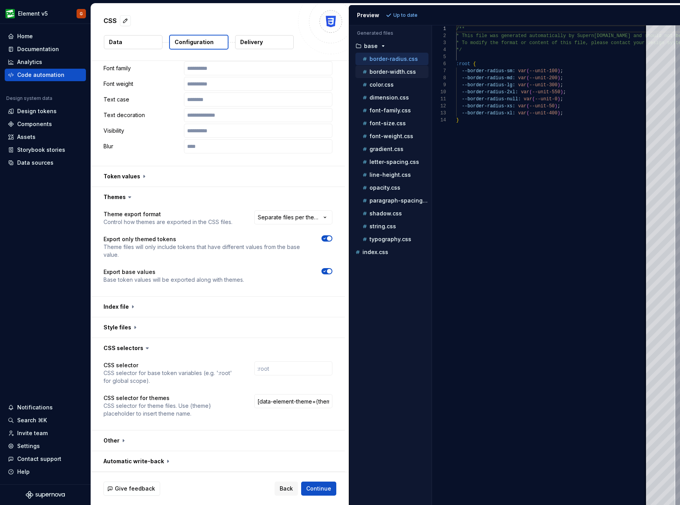
click at [396, 70] on p "border-width.css" at bounding box center [392, 72] width 46 height 6
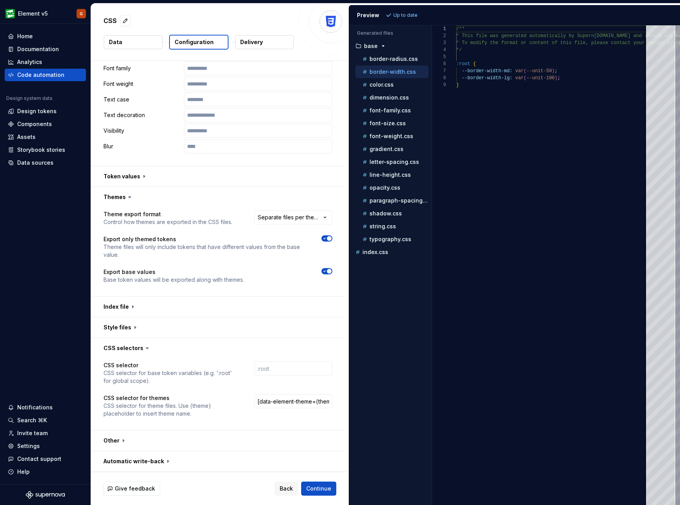
scroll to position [56, 0]
click at [394, 84] on div "color.css" at bounding box center [395, 85] width 68 height 8
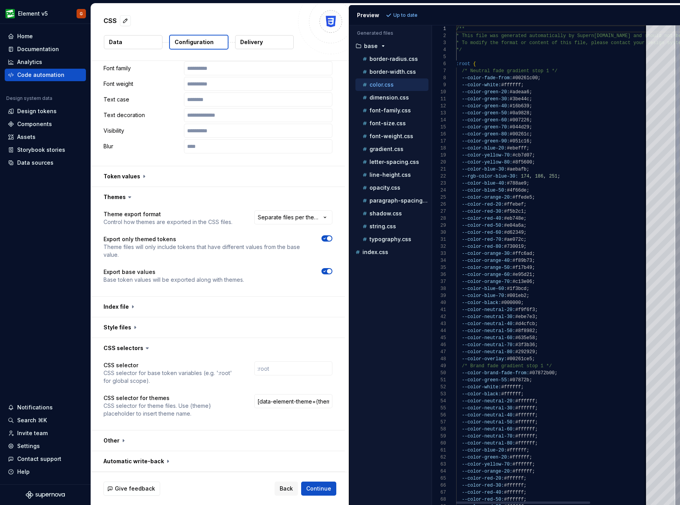
scroll to position [70, 0]
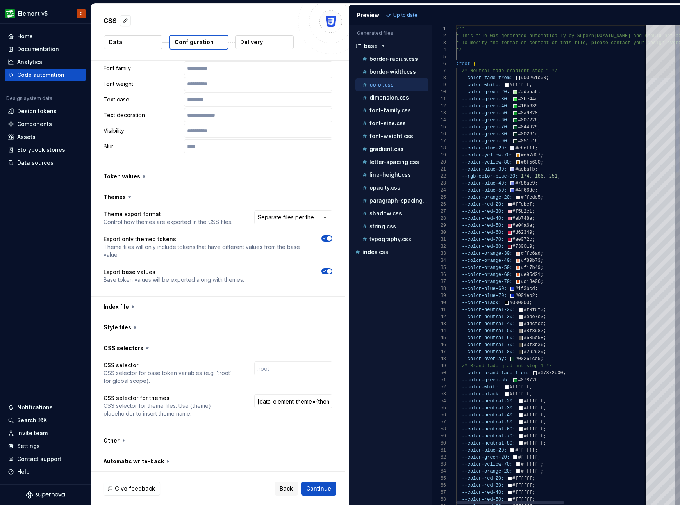
click at [487, 40] on div at bounding box center [660, 51] width 29 height 53
click at [376, 96] on p "dimension.css" at bounding box center [388, 98] width 39 height 6
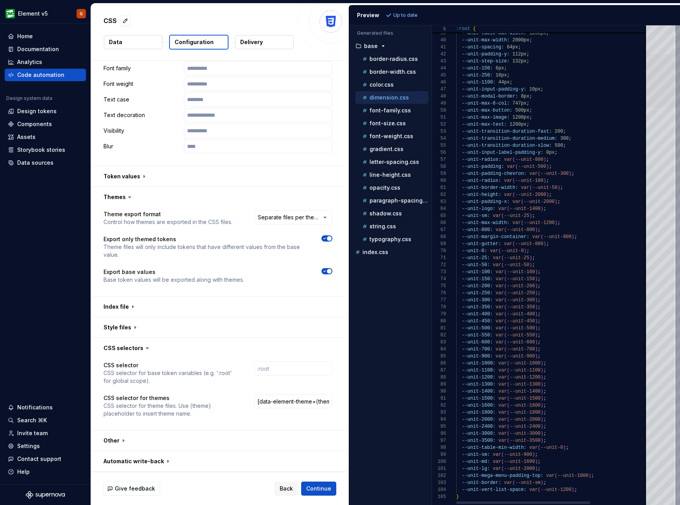
click at [487, 107] on div at bounding box center [660, 80] width 29 height 53
drag, startPoint x: 160, startPoint y: 344, endPoint x: 163, endPoint y: 335, distance: 9.1
click at [160, 344] on button "button" at bounding box center [218, 348] width 254 height 20
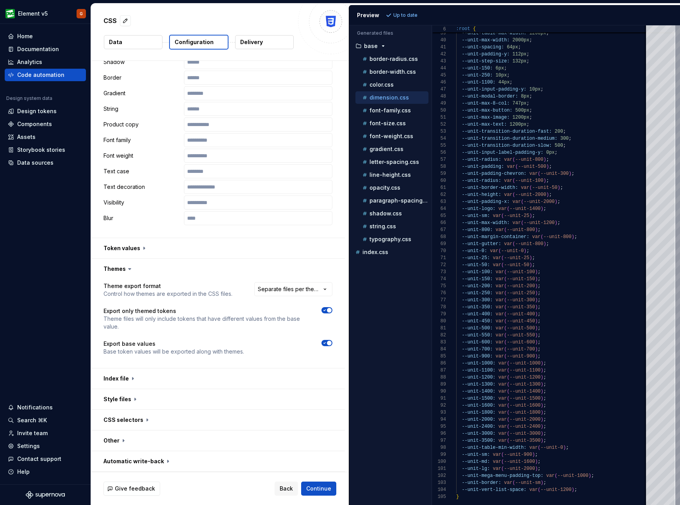
click at [128, 268] on icon at bounding box center [130, 269] width 8 height 8
click at [136, 271] on button "button" at bounding box center [218, 269] width 254 height 20
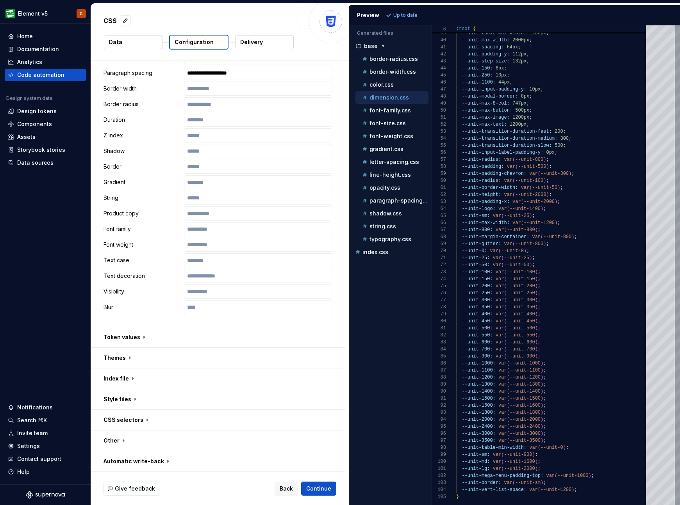
scroll to position [0, 0]
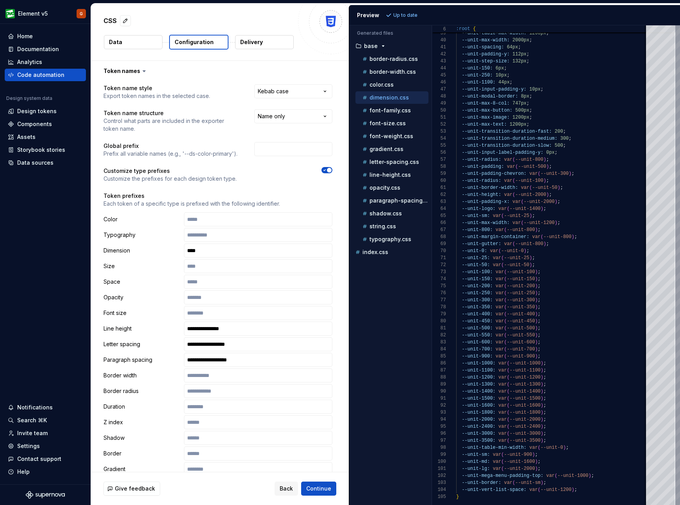
click at [140, 43] on button "Data" at bounding box center [133, 42] width 59 height 14
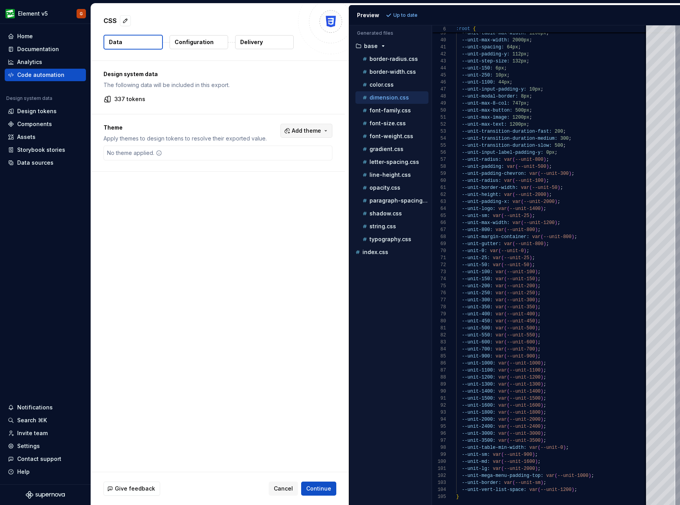
click at [302, 130] on span "Add theme" at bounding box center [306, 131] width 29 height 8
click at [250, 159] on span "Dark" at bounding box center [285, 162] width 90 height 12
click at [279, 300] on html "Element v5 G Home Documentation Analytics Code automation Design system data De…" at bounding box center [340, 252] width 680 height 505
click at [325, 489] on span "Continue" at bounding box center [318, 489] width 25 height 8
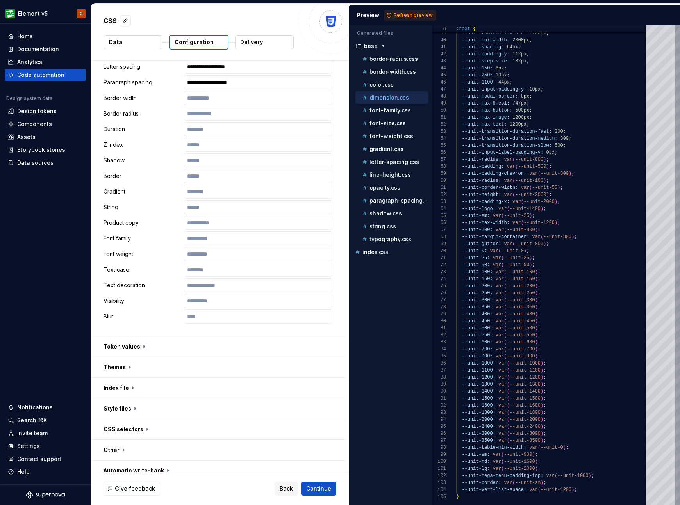
scroll to position [287, 0]
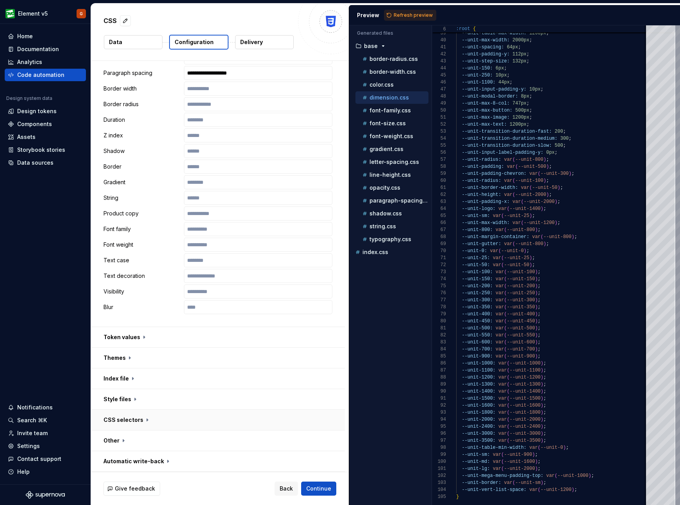
click at [139, 423] on button "button" at bounding box center [218, 420] width 254 height 20
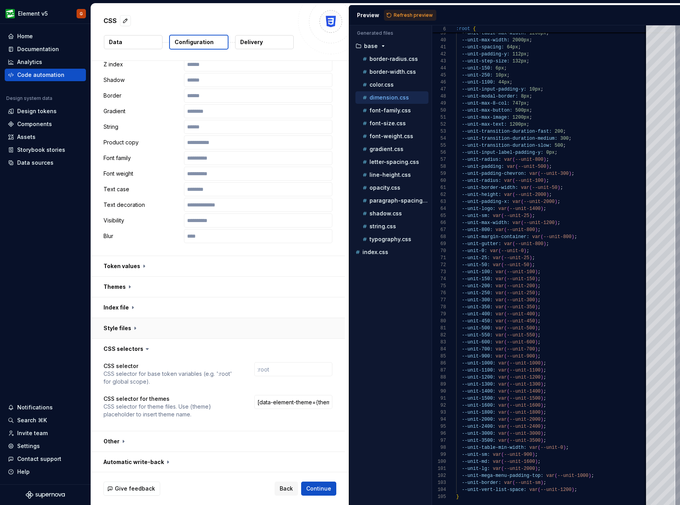
scroll to position [359, 0]
click at [150, 348] on button "button" at bounding box center [218, 348] width 254 height 20
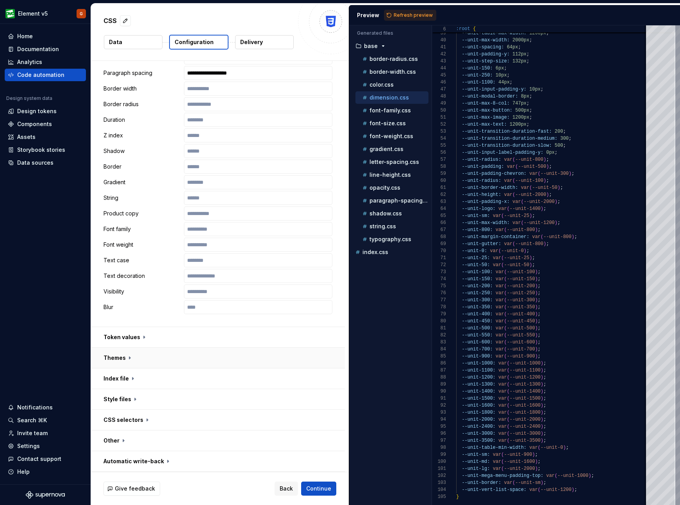
scroll to position [287, 0]
click at [419, 11] on button "Refresh preview" at bounding box center [410, 15] width 52 height 11
click at [381, 253] on icon "button" at bounding box center [381, 253] width 1 height 2
click at [382, 267] on p "color.css" at bounding box center [381, 265] width 24 height 6
type textarea "**********"
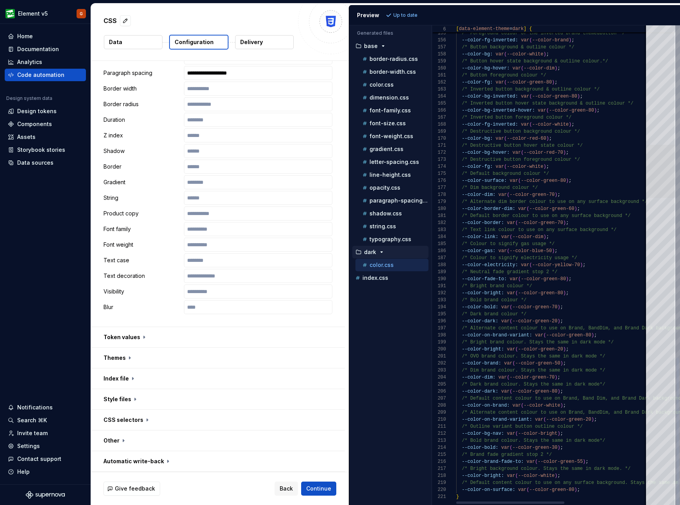
click at [487, 177] on div at bounding box center [660, 171] width 29 height 53
click at [140, 419] on button "button" at bounding box center [218, 420] width 254 height 20
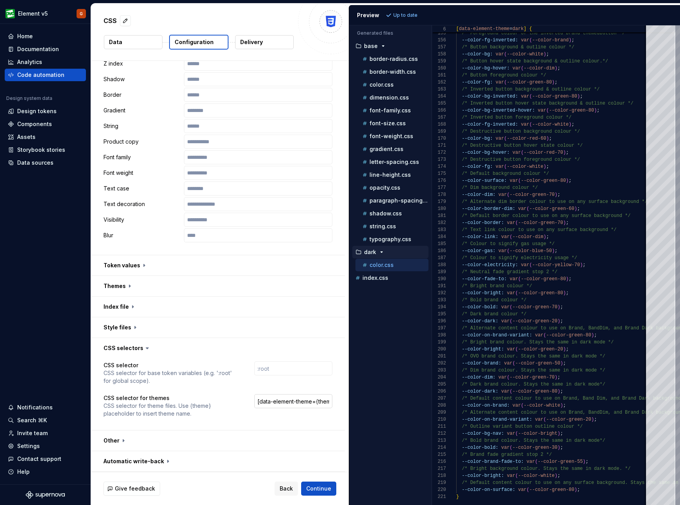
click at [320, 403] on input "[data-element-theme={theme}]" at bounding box center [293, 401] width 78 height 14
click at [316, 402] on input "[data-element-theme={theme}]" at bounding box center [293, 401] width 78 height 14
type input "[data-element-theme="{theme}"]"
click at [428, 14] on span "Refresh preview" at bounding box center [413, 15] width 39 height 6
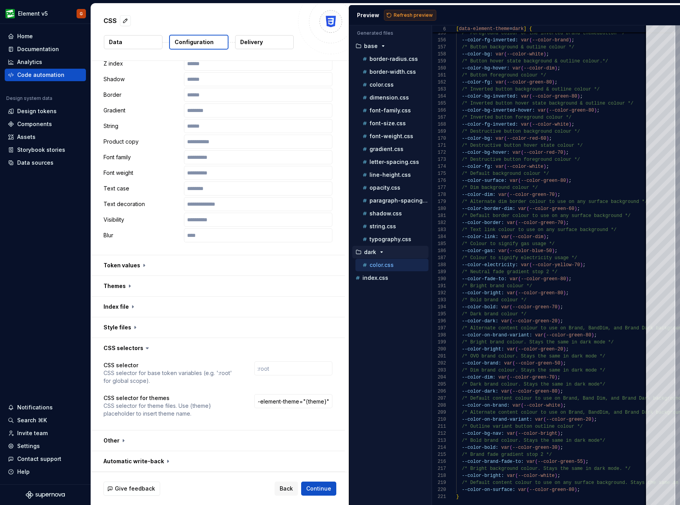
scroll to position [0, 0]
click at [146, 349] on icon at bounding box center [147, 348] width 2 height 1
click at [137, 348] on button "button" at bounding box center [218, 348] width 254 height 20
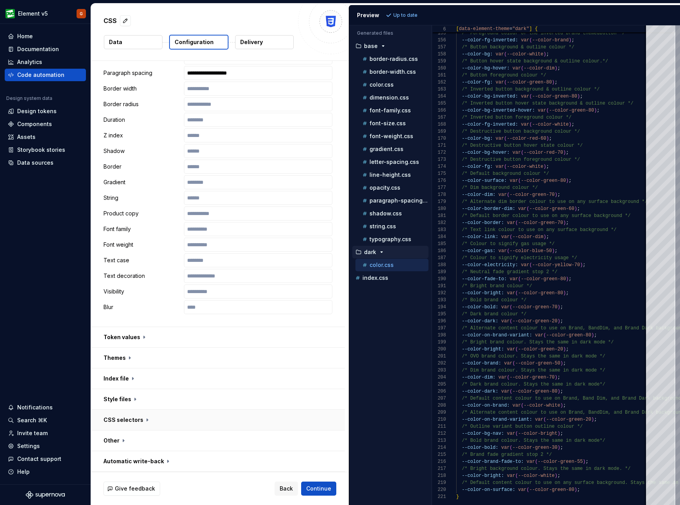
scroll to position [287, 0]
click at [130, 441] on button "button" at bounding box center [218, 441] width 254 height 20
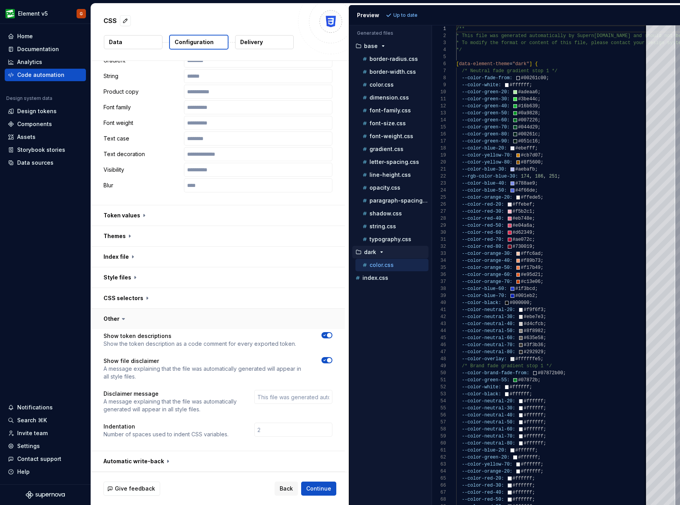
click at [137, 323] on button "button" at bounding box center [218, 319] width 254 height 20
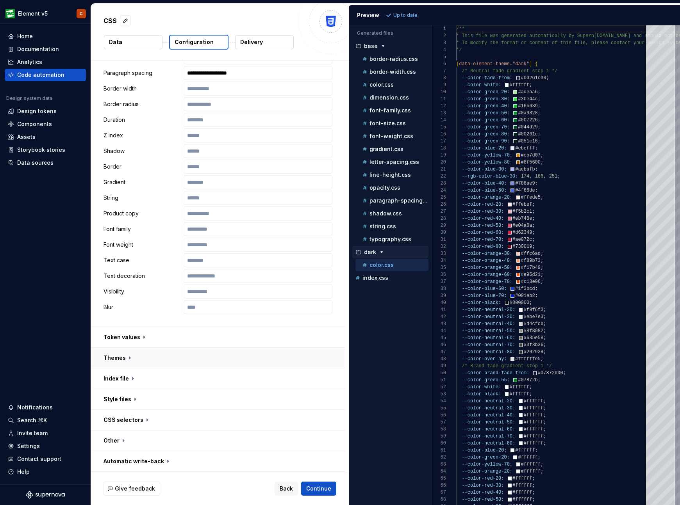
scroll to position [287, 0]
click at [157, 464] on button "button" at bounding box center [218, 461] width 254 height 20
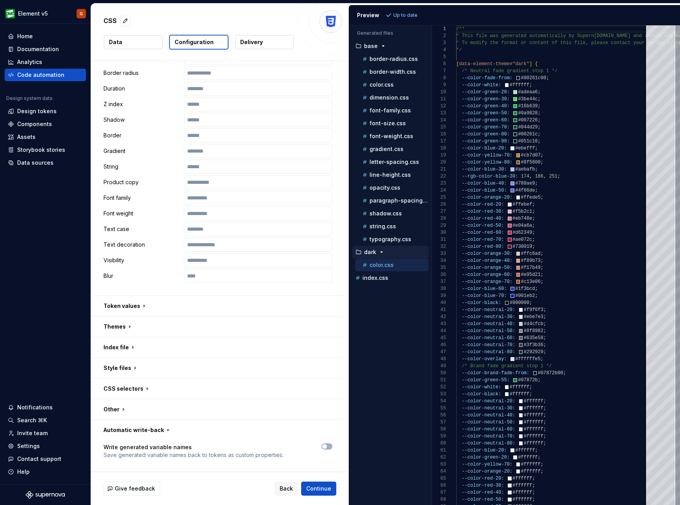
click at [139, 42] on button "Data" at bounding box center [133, 42] width 59 height 14
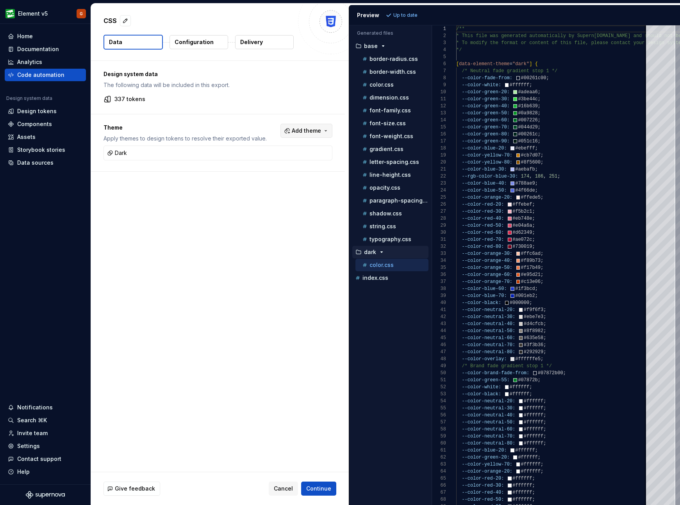
click at [302, 126] on button "Add theme" at bounding box center [306, 131] width 52 height 14
click at [266, 198] on div "Desktop" at bounding box center [264, 200] width 23 height 8
click at [263, 211] on div "Mobile" at bounding box center [262, 212] width 19 height 8
click at [269, 284] on html "Element v5 G Home Documentation Analytics Code automation Design system data De…" at bounding box center [340, 252] width 680 height 505
click at [320, 487] on span "Continue" at bounding box center [318, 489] width 25 height 8
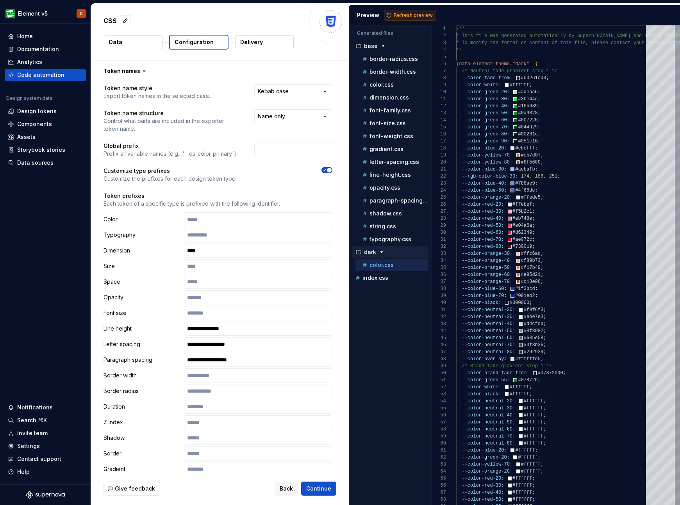
click at [403, 13] on span "Refresh preview" at bounding box center [413, 15] width 39 height 6
click at [389, 278] on icon "button" at bounding box center [392, 278] width 6 height 6
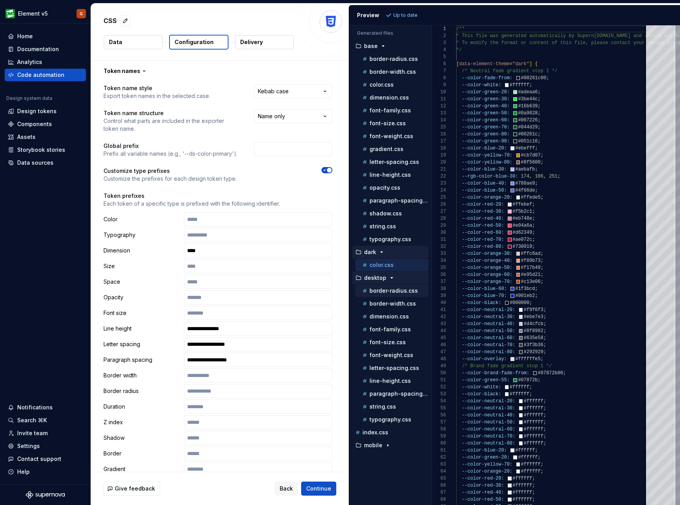
click at [390, 291] on p "border-radius.css" at bounding box center [393, 291] width 48 height 6
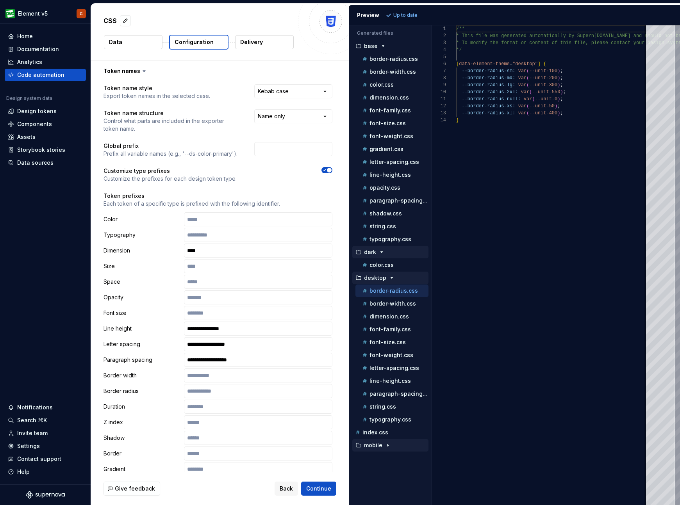
click at [391, 442] on div "button" at bounding box center [387, 445] width 9 height 6
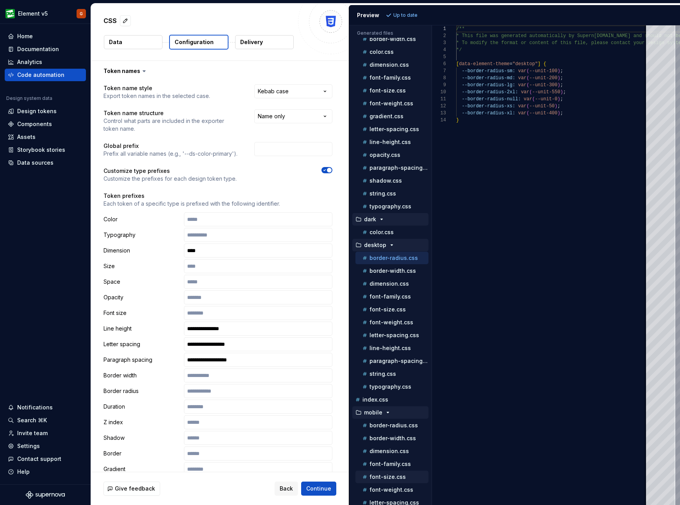
scroll to position [90, 0]
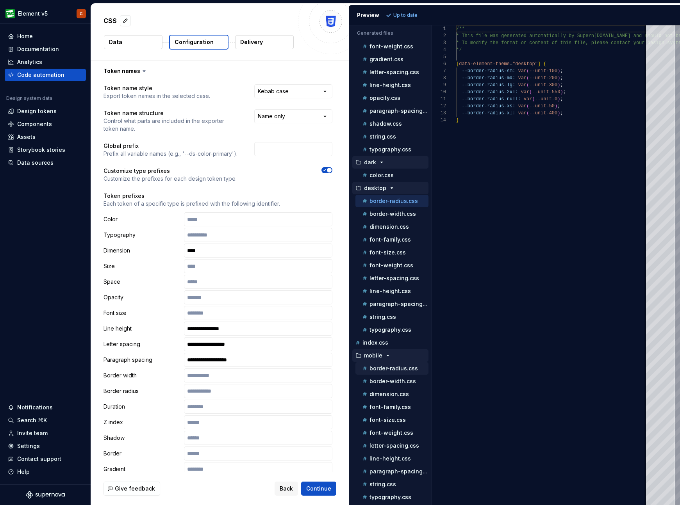
click at [387, 369] on p "border-radius.css" at bounding box center [393, 369] width 48 height 6
click at [392, 218] on div "border-width.css" at bounding box center [395, 214] width 68 height 8
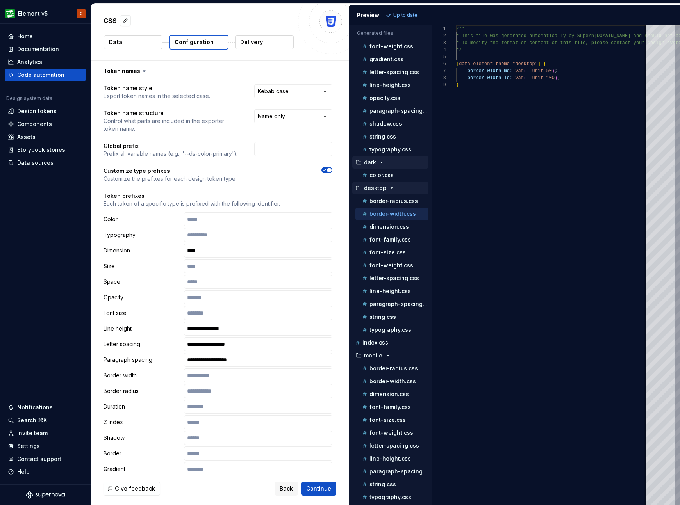
scroll to position [56, 0]
click at [392, 378] on p "border-width.css" at bounding box center [392, 381] width 46 height 6
type textarea "**********"
click at [387, 357] on icon "button" at bounding box center [388, 356] width 6 height 6
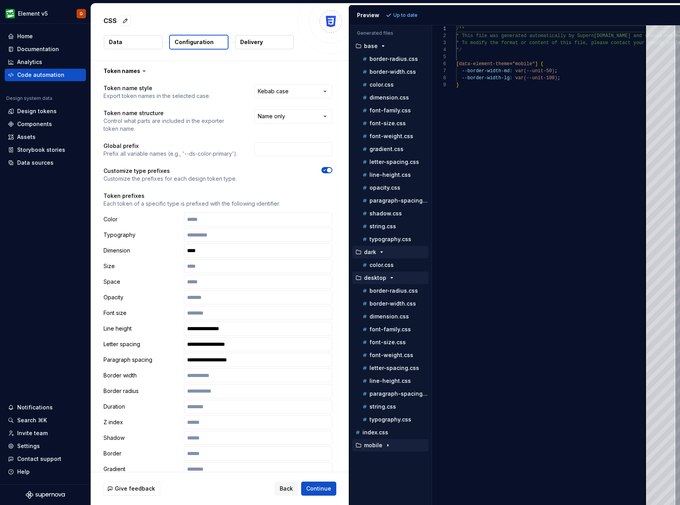
scroll to position [0, 0]
click at [384, 277] on p "desktop" at bounding box center [375, 278] width 22 height 6
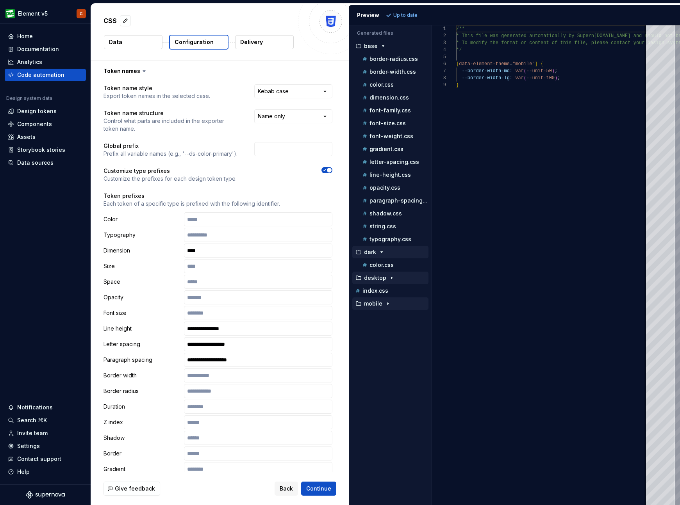
click at [144, 45] on button "Data" at bounding box center [133, 42] width 59 height 14
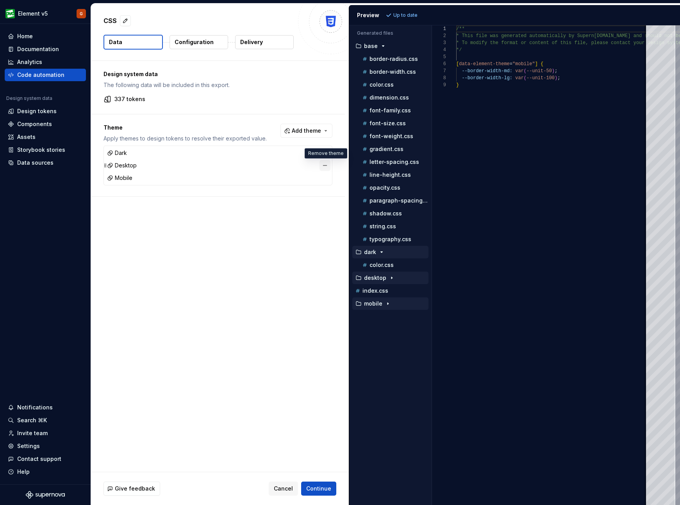
click at [323, 164] on button "button" at bounding box center [324, 165] width 11 height 11
click at [325, 165] on button "button" at bounding box center [324, 165] width 11 height 11
click at [317, 491] on span "Continue" at bounding box center [318, 489] width 25 height 8
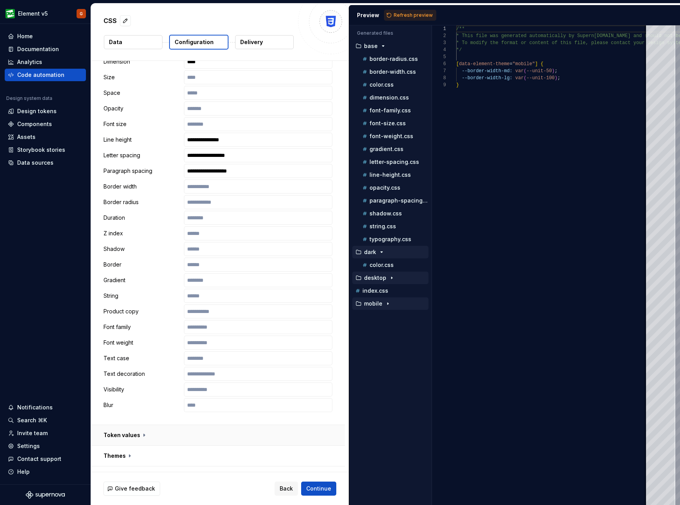
scroll to position [318, 0]
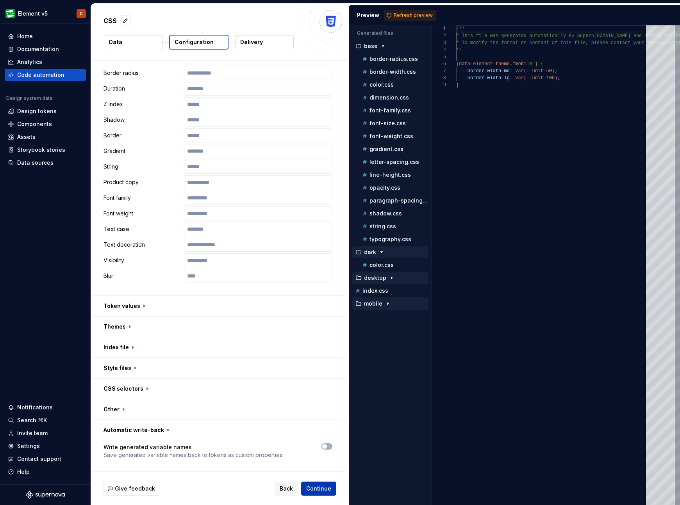
click at [322, 485] on span "Continue" at bounding box center [318, 489] width 25 height 8
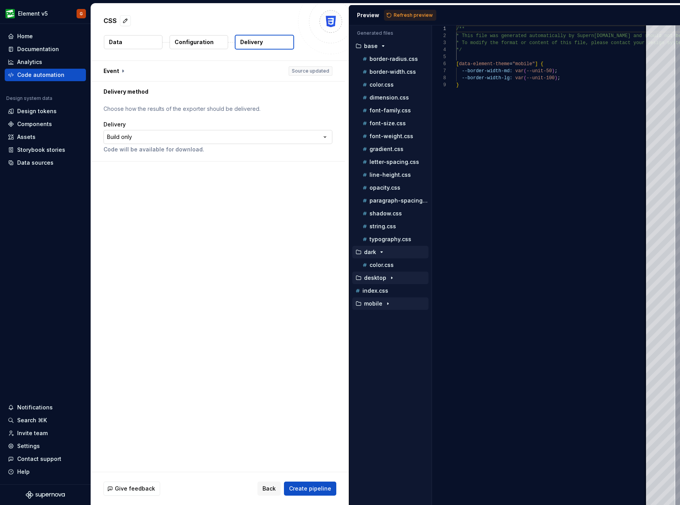
click at [146, 135] on html "**********" at bounding box center [340, 252] width 680 height 505
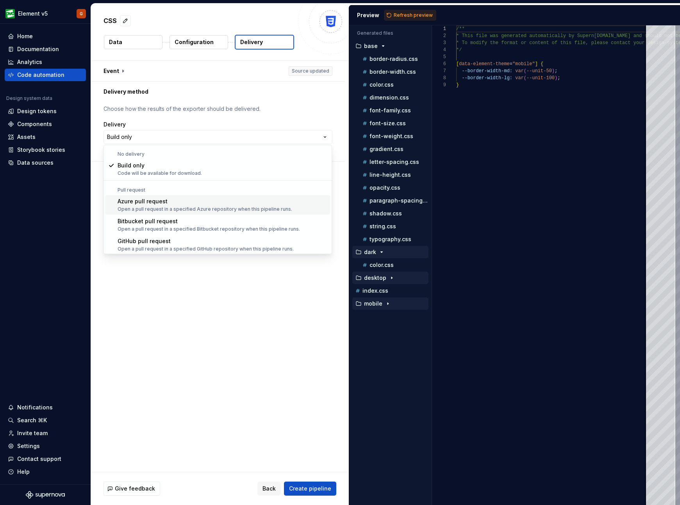
scroll to position [22, 0]
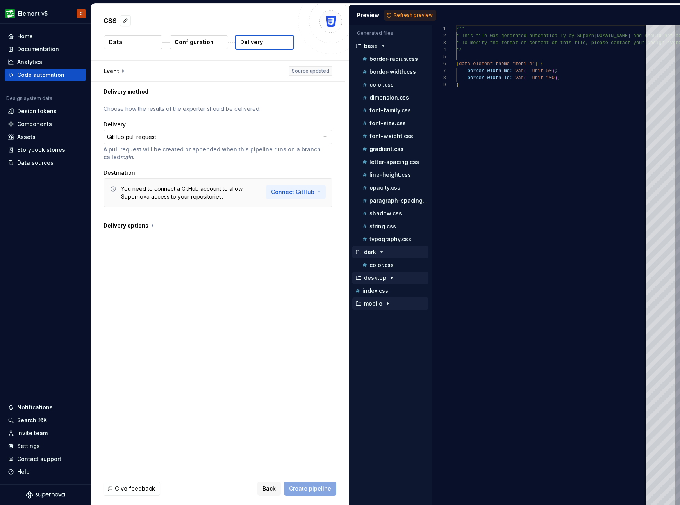
click at [311, 192] on html "**********" at bounding box center [340, 252] width 680 height 505
click at [236, 168] on html "**********" at bounding box center [340, 252] width 680 height 505
click at [209, 140] on html "**********" at bounding box center [340, 252] width 680 height 505
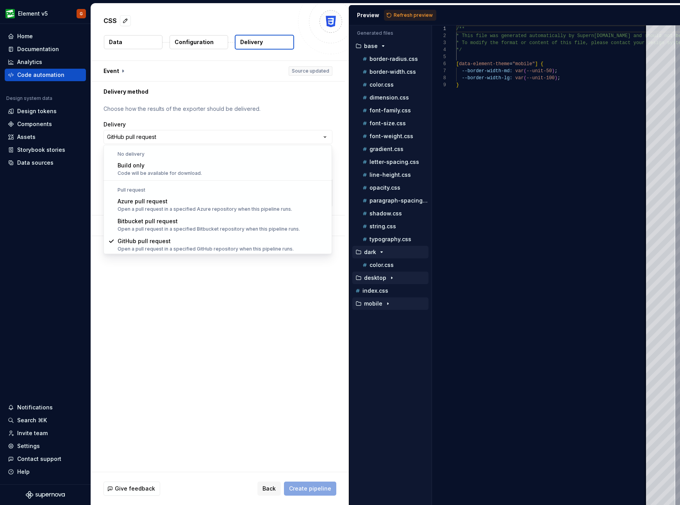
scroll to position [0, 0]
select select "*********"
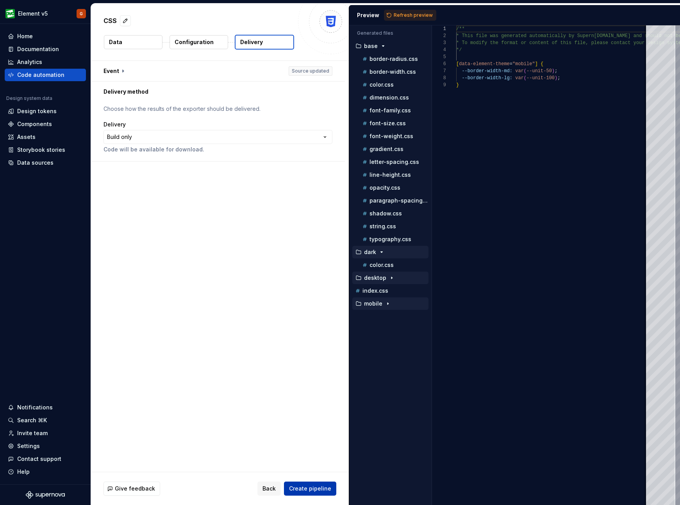
click at [309, 487] on span "Create pipeline" at bounding box center [310, 489] width 42 height 8
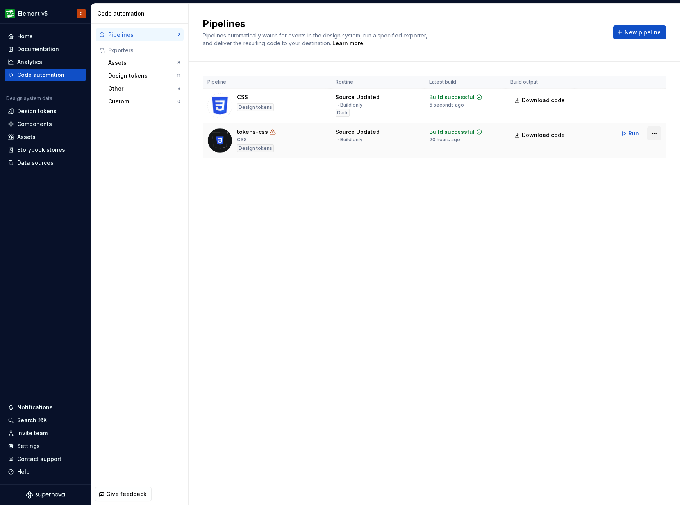
click at [487, 129] on html "Element v5 G Home Documentation Analytics Code automation Design system data De…" at bounding box center [340, 252] width 680 height 505
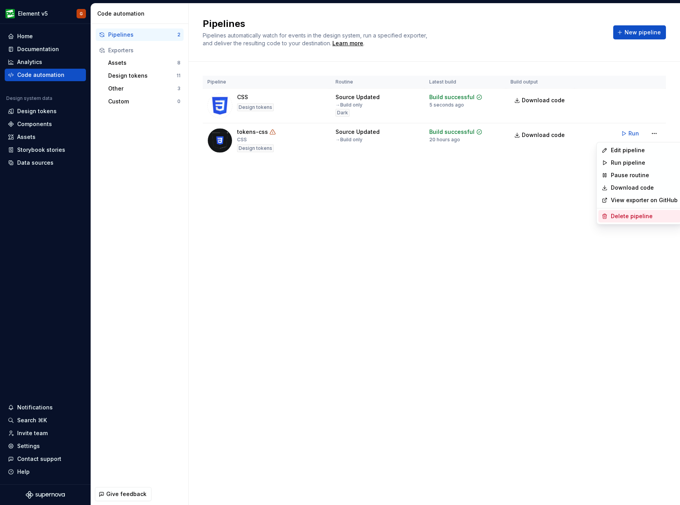
click at [487, 215] on div "Delete pipeline" at bounding box center [644, 216] width 67 height 8
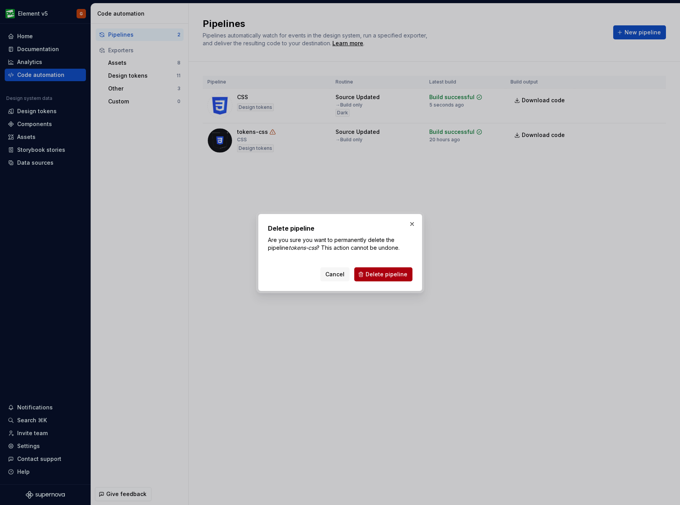
click at [410, 276] on button "Delete pipeline" at bounding box center [383, 275] width 58 height 14
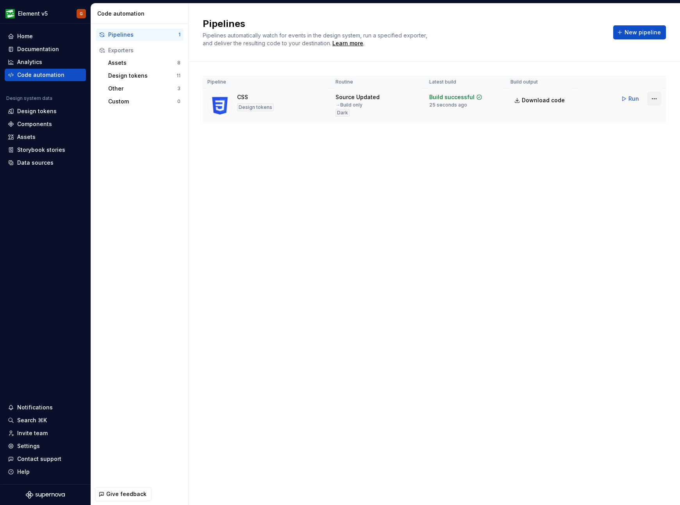
click at [487, 96] on html "Element v5 G Home Documentation Analytics Code automation Design system data De…" at bounding box center [340, 252] width 680 height 505
drag, startPoint x: 488, startPoint y: 168, endPoint x: 501, endPoint y: 159, distance: 16.2
click at [487, 167] on html "Element v5 G Home Documentation Analytics Code automation Design system data De…" at bounding box center [340, 252] width 680 height 505
click at [487, 103] on span "Download code" at bounding box center [543, 100] width 43 height 8
